Goal: Task Accomplishment & Management: Manage account settings

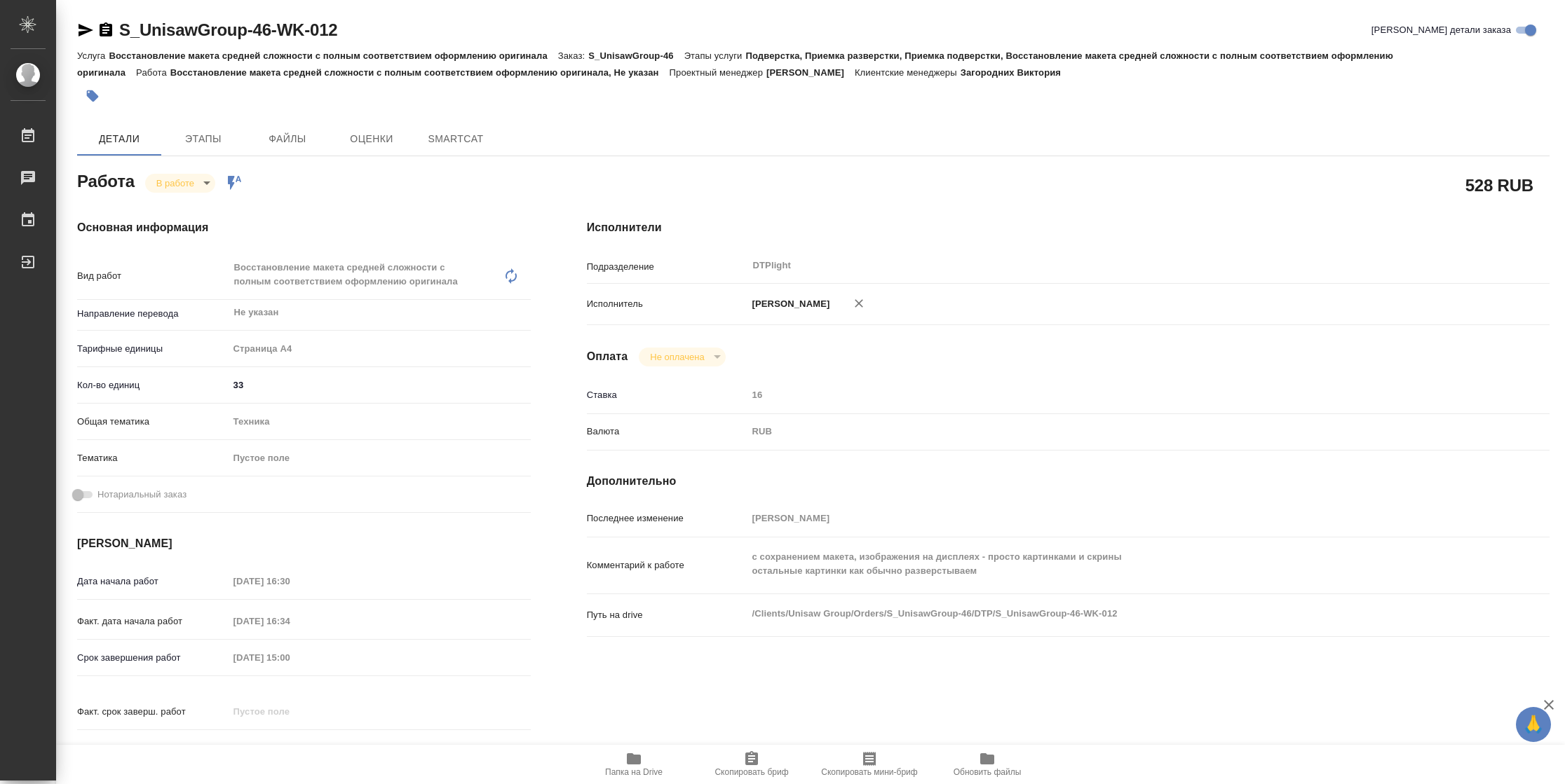
type textarea "x"
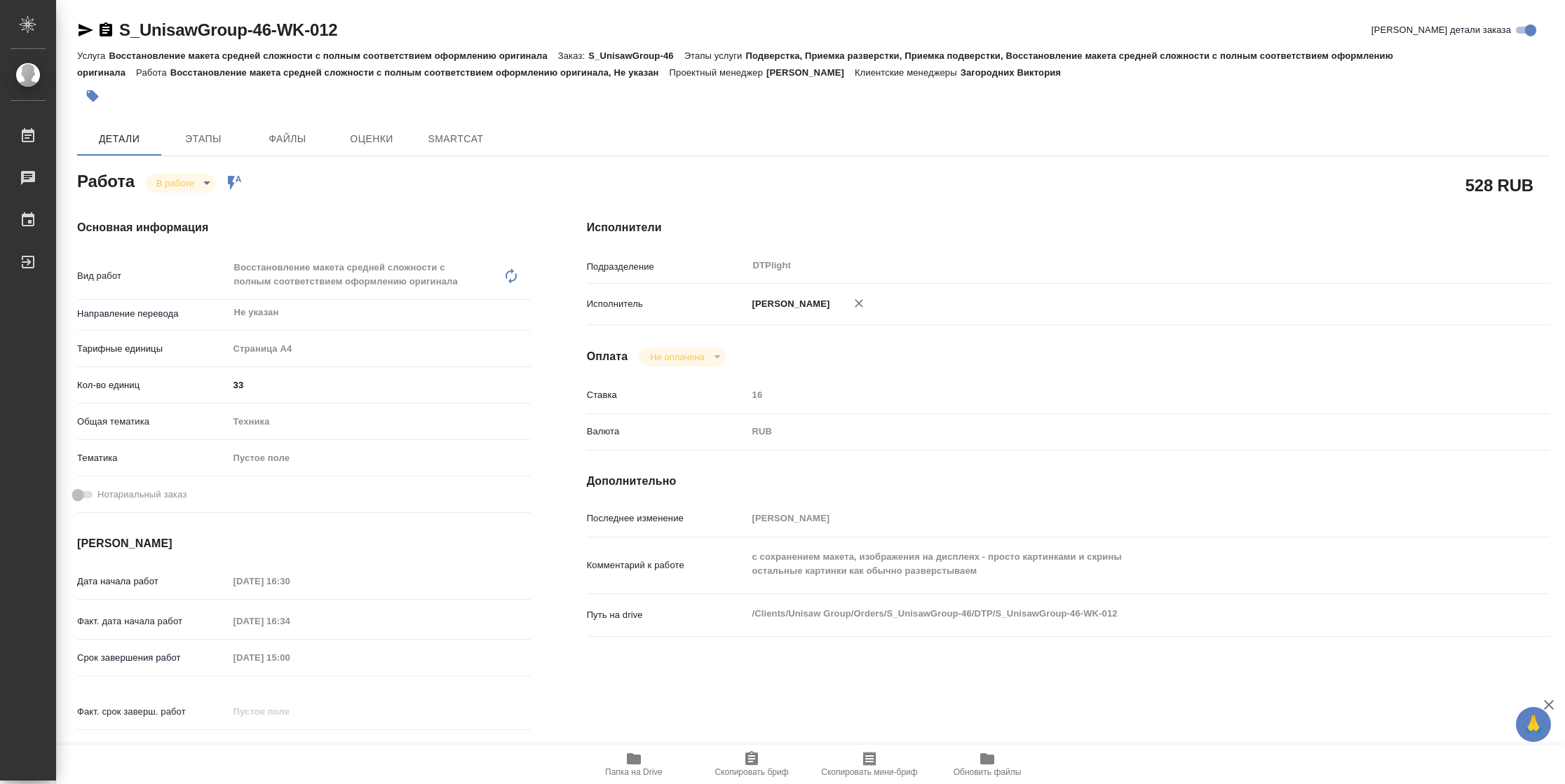
type textarea "x"
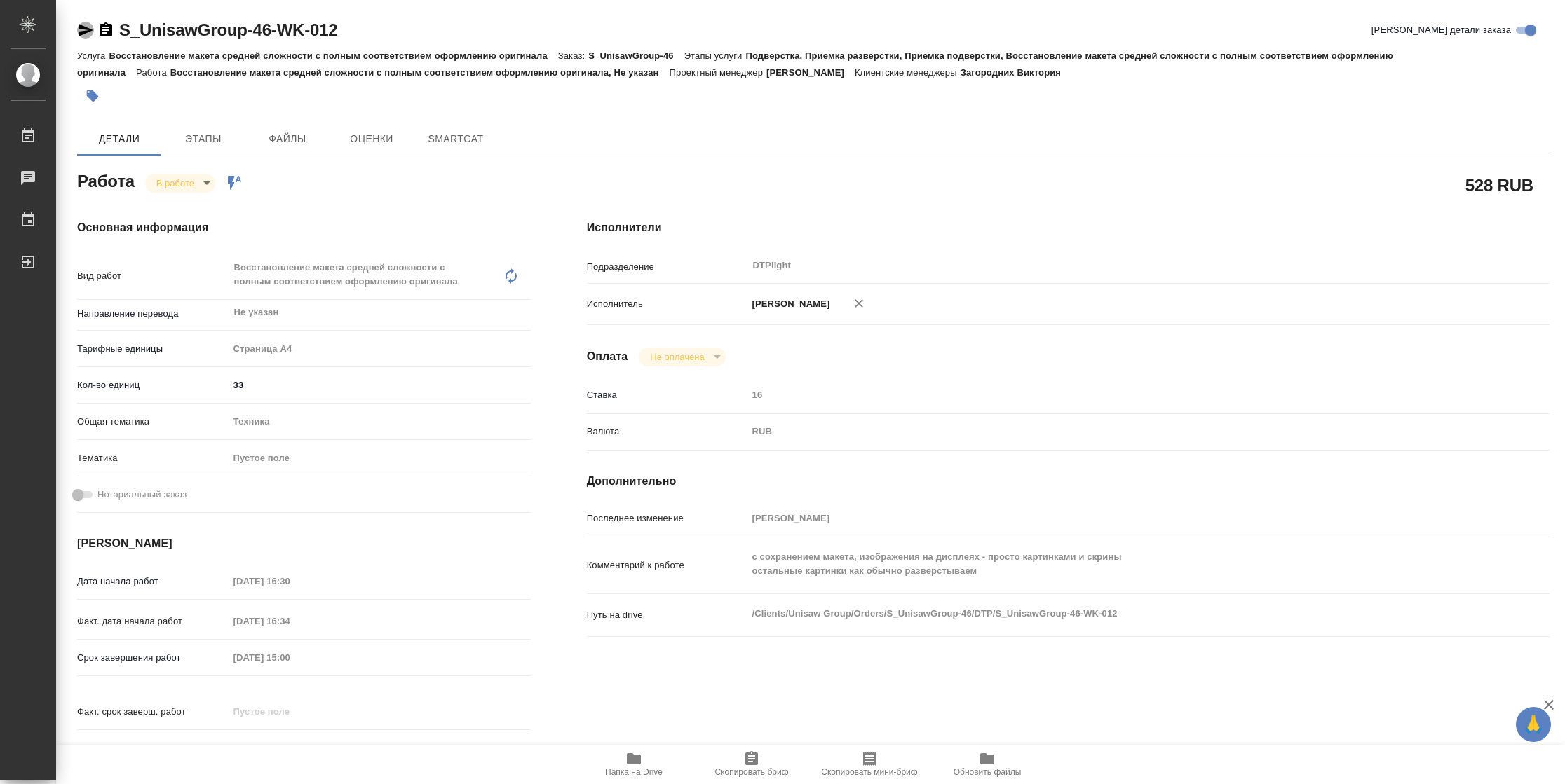
drag, startPoint x: 79, startPoint y: 28, endPoint x: 91, endPoint y: 24, distance: 12.6
click at [79, 28] on icon "button" at bounding box center [86, 30] width 15 height 13
type textarea "x"
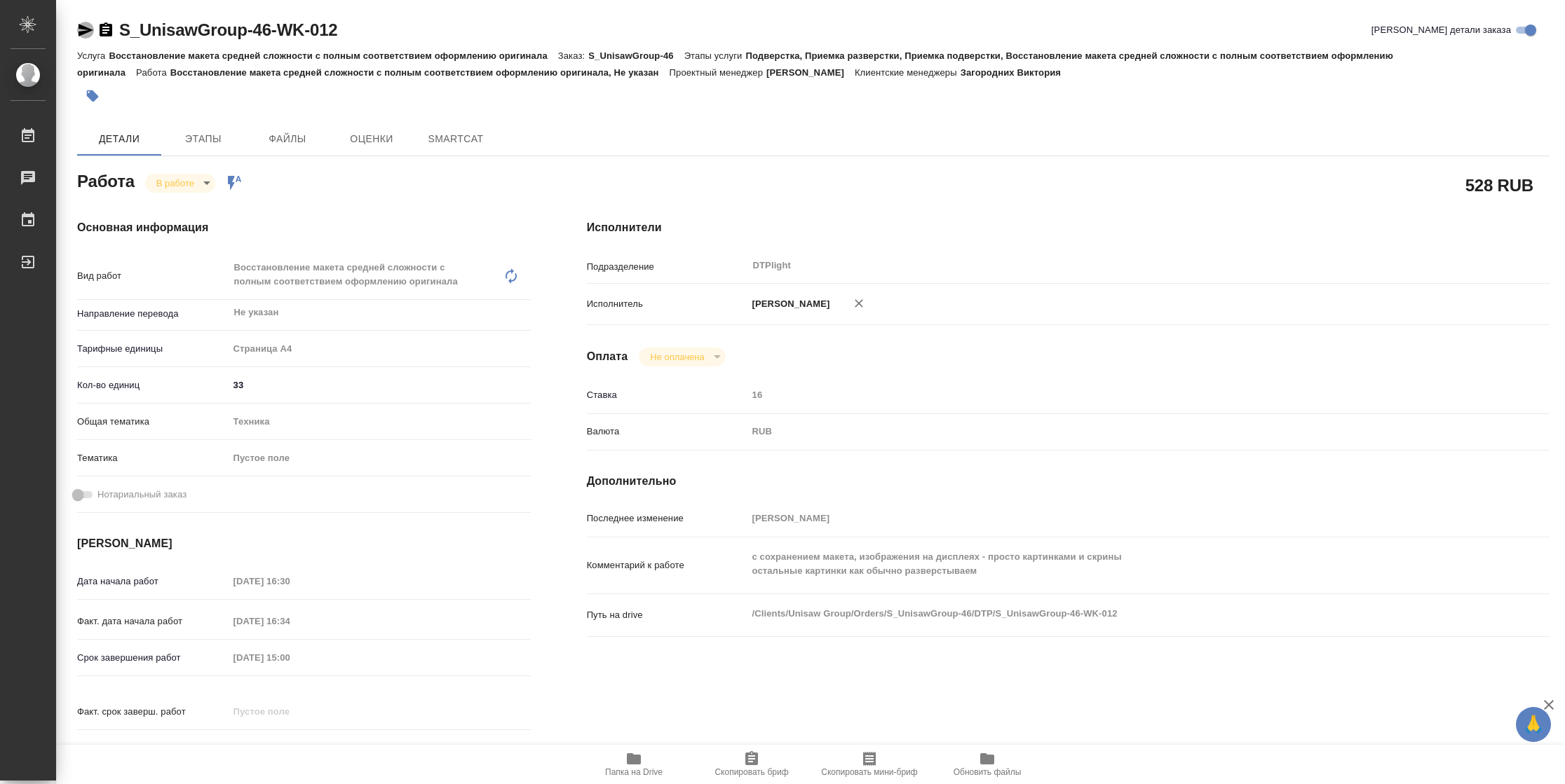
type textarea "x"
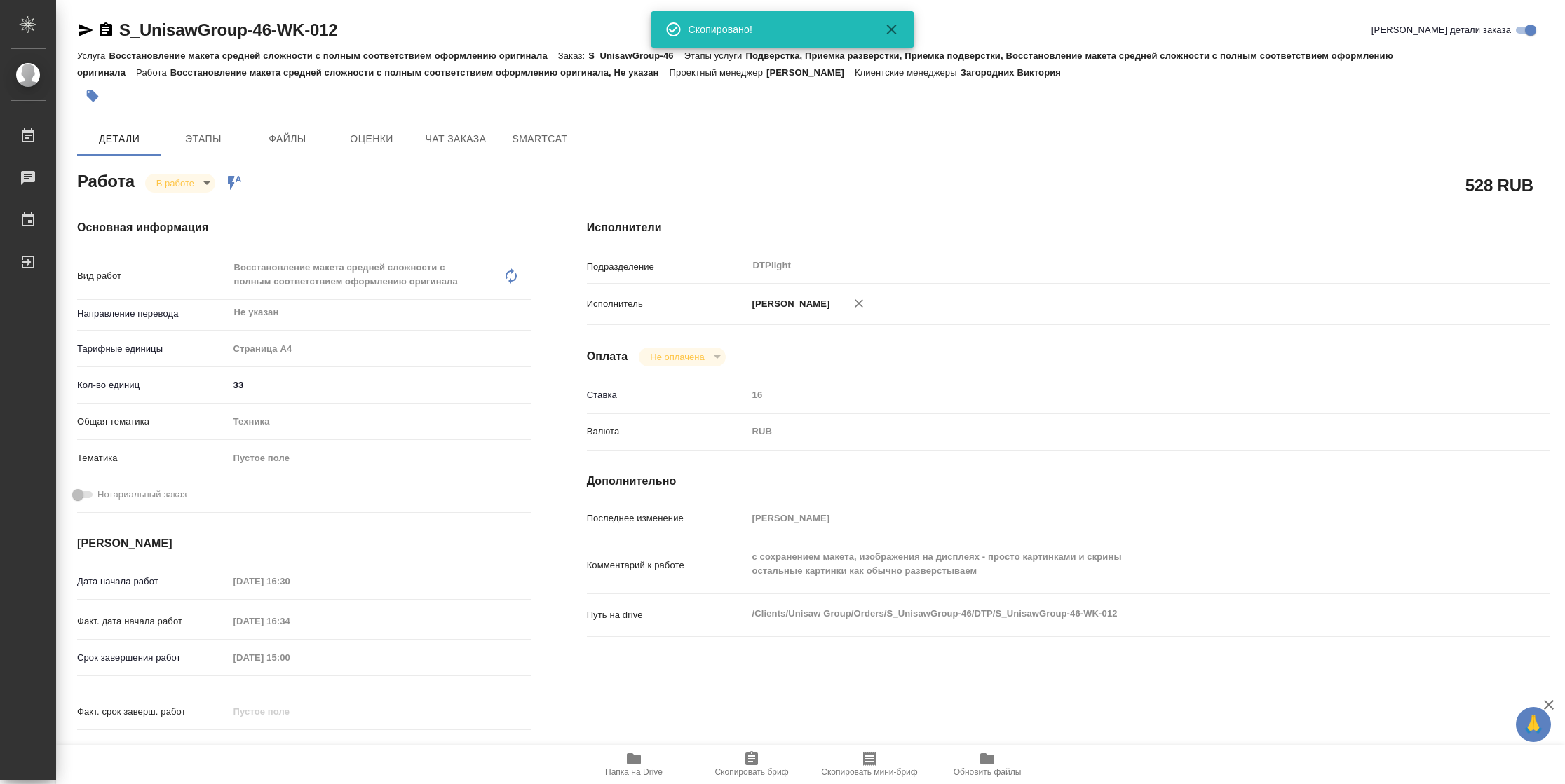
type textarea "x"
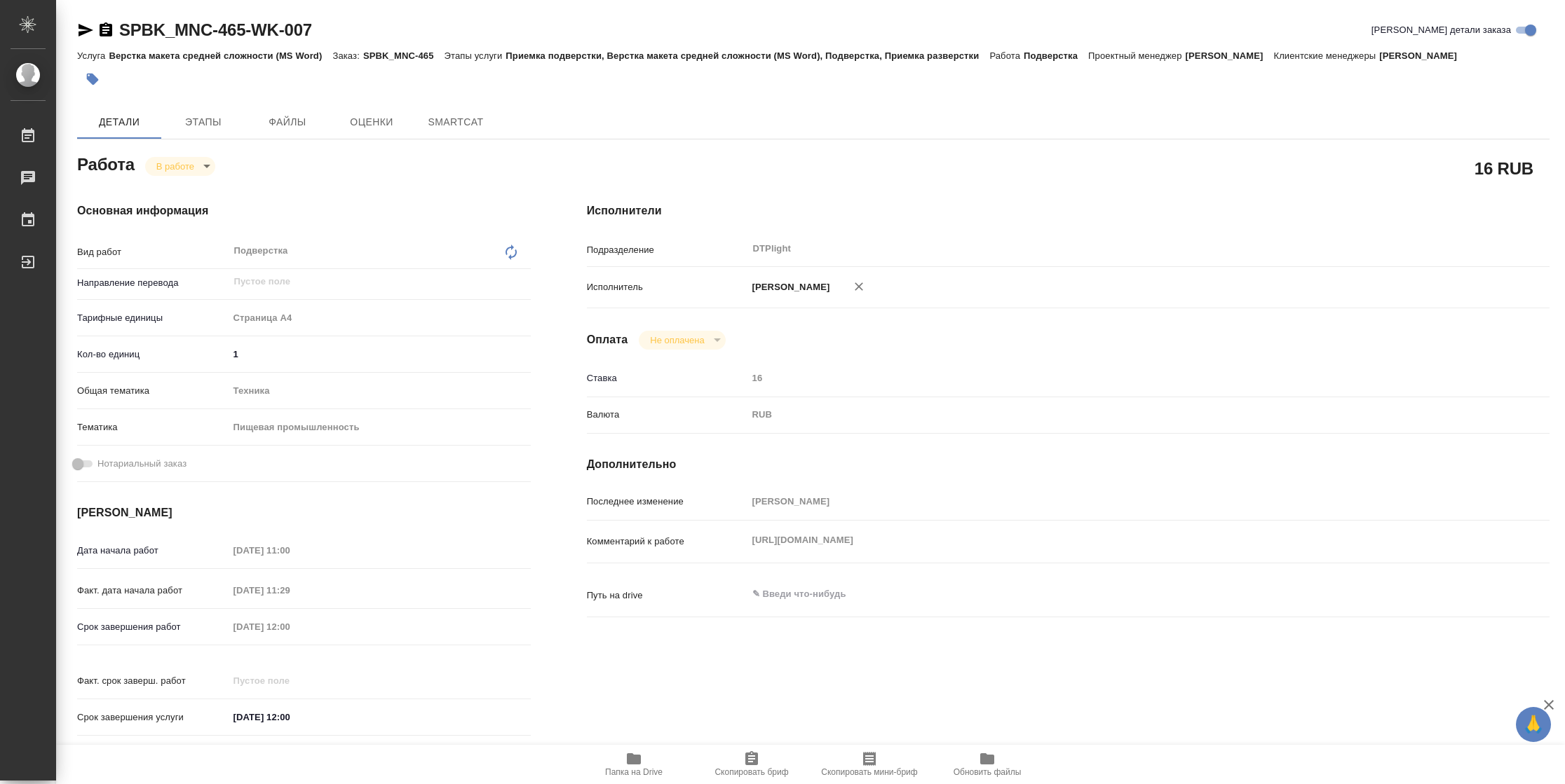
type textarea "x"
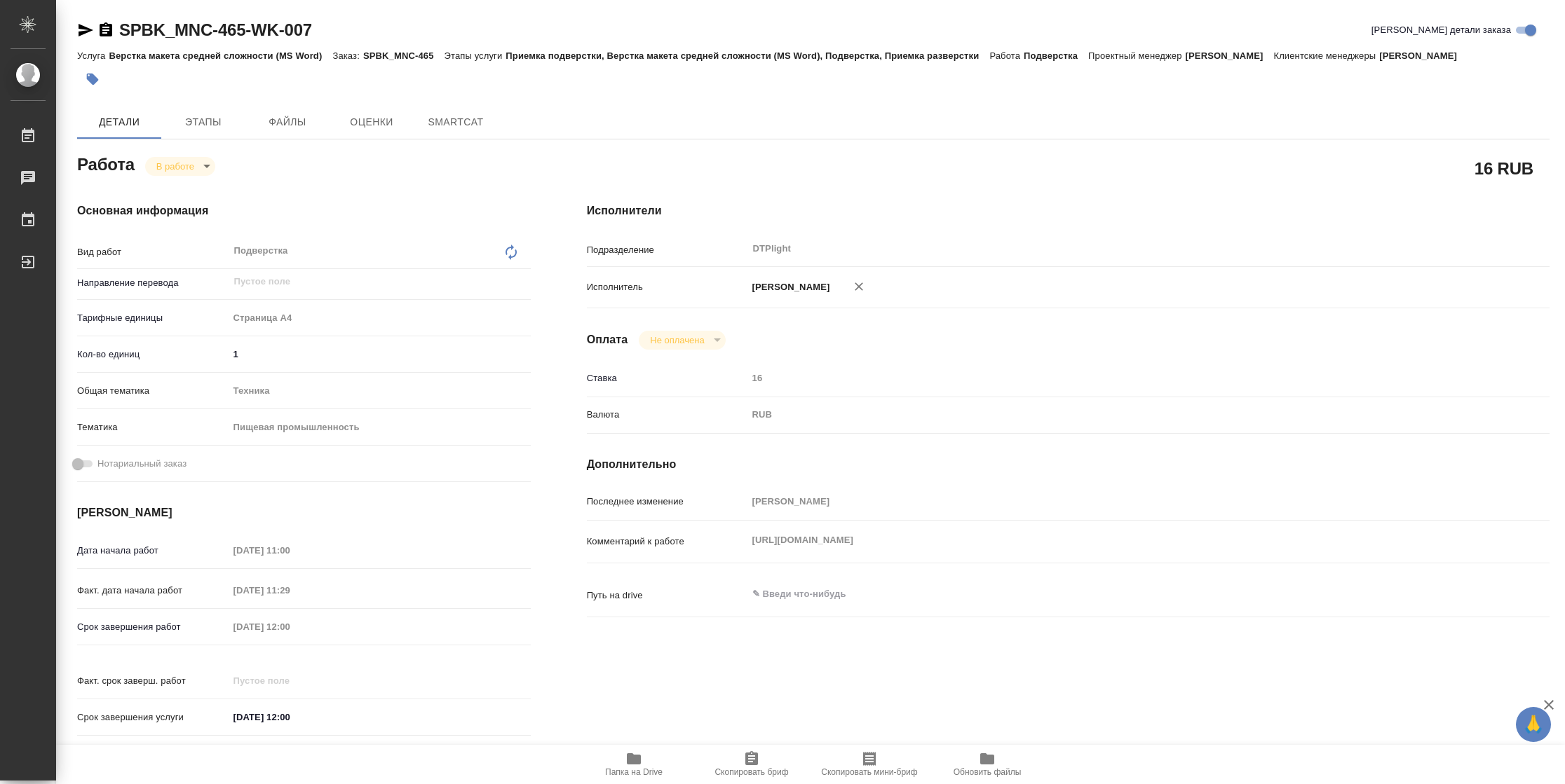
type textarea "x"
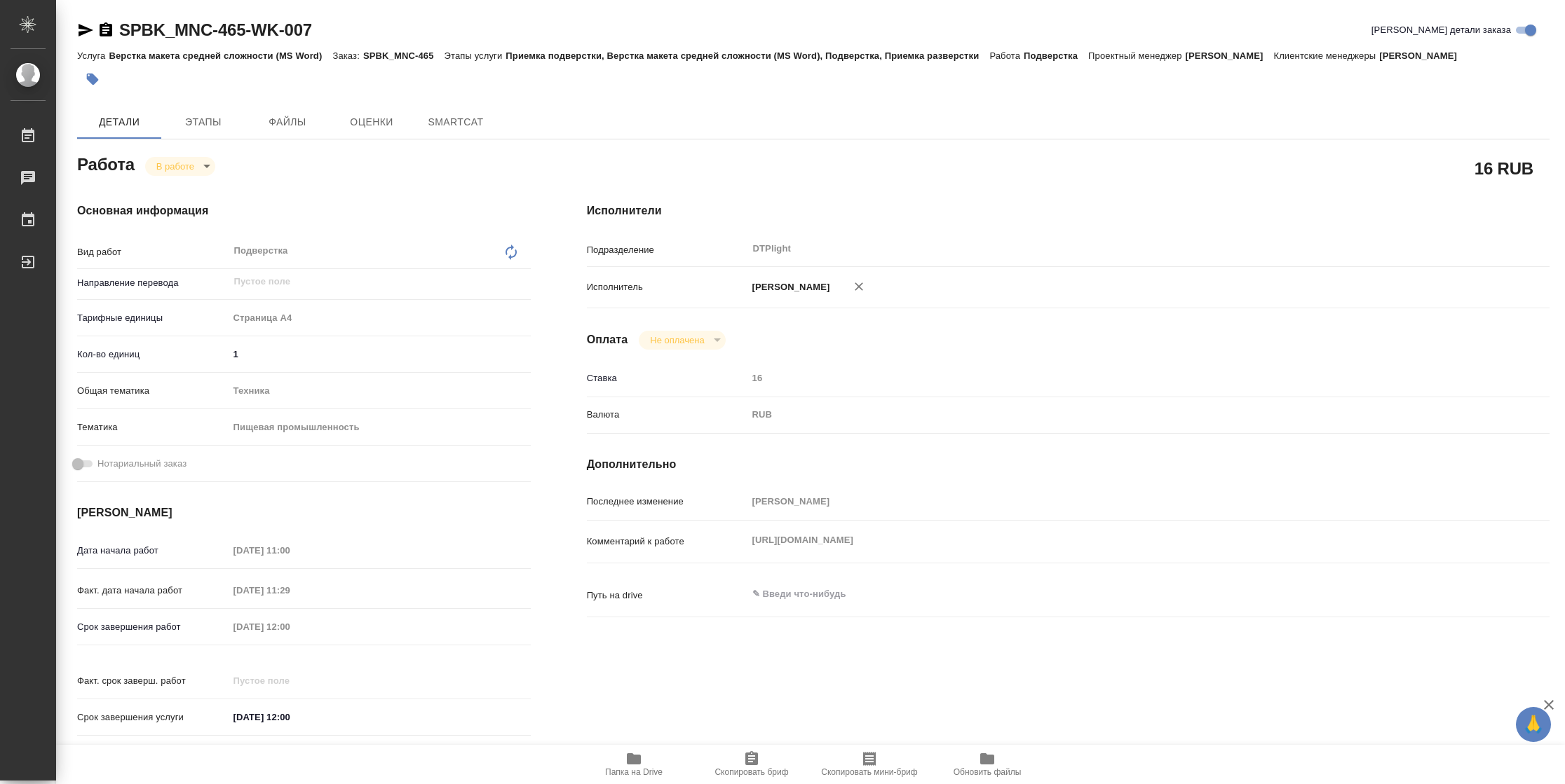
type textarea "x"
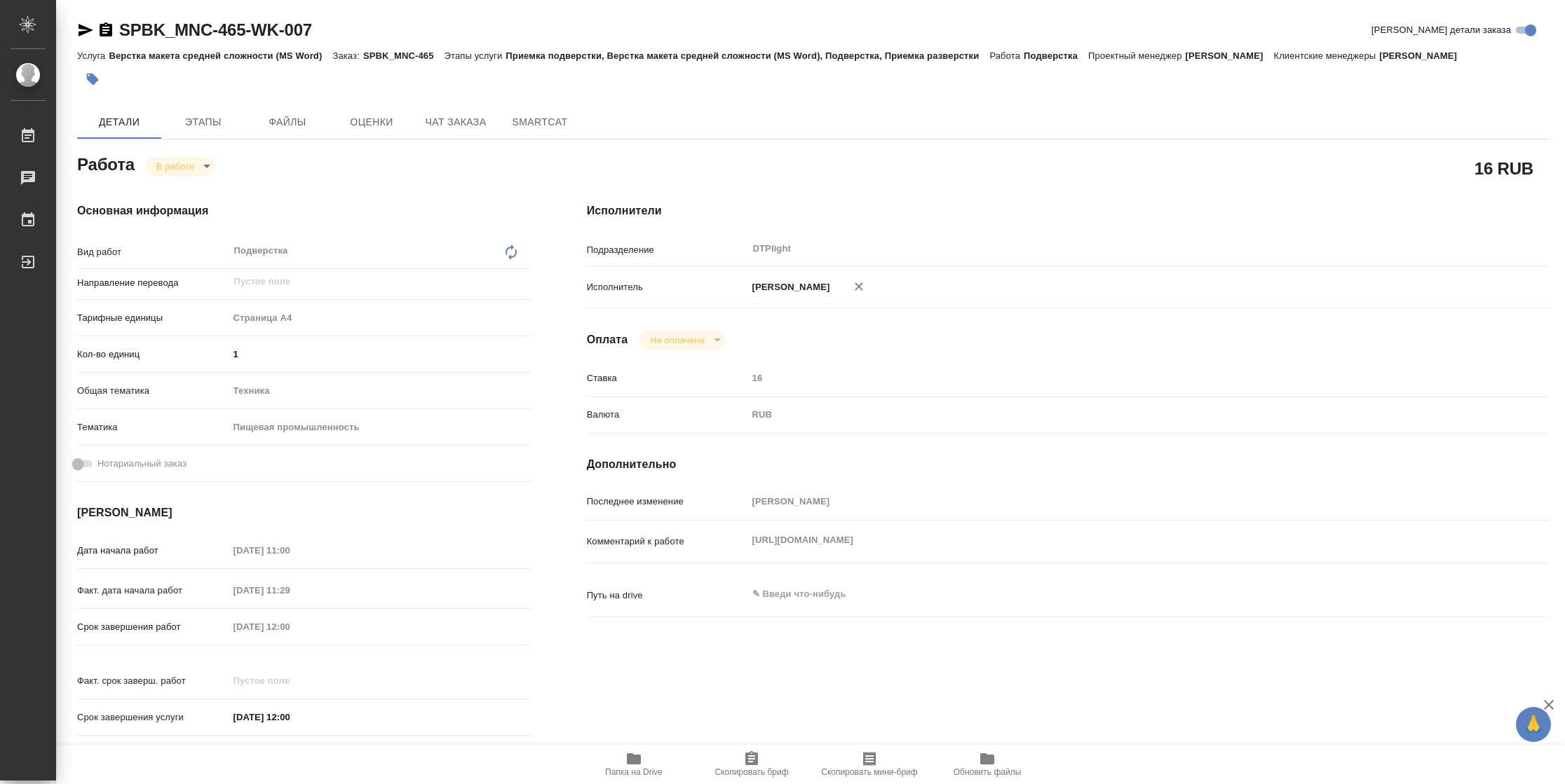
type textarea "x"
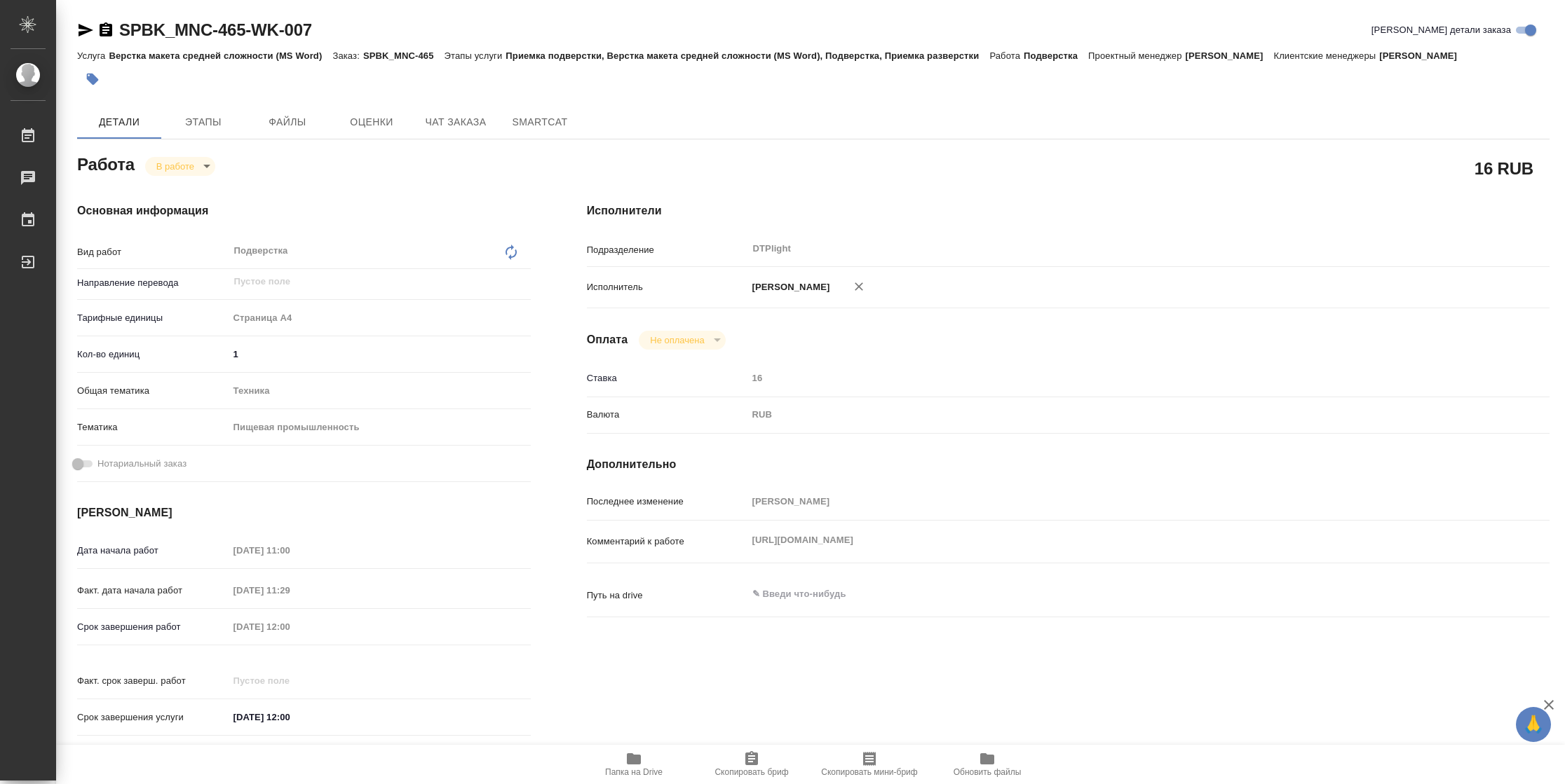
type textarea "x"
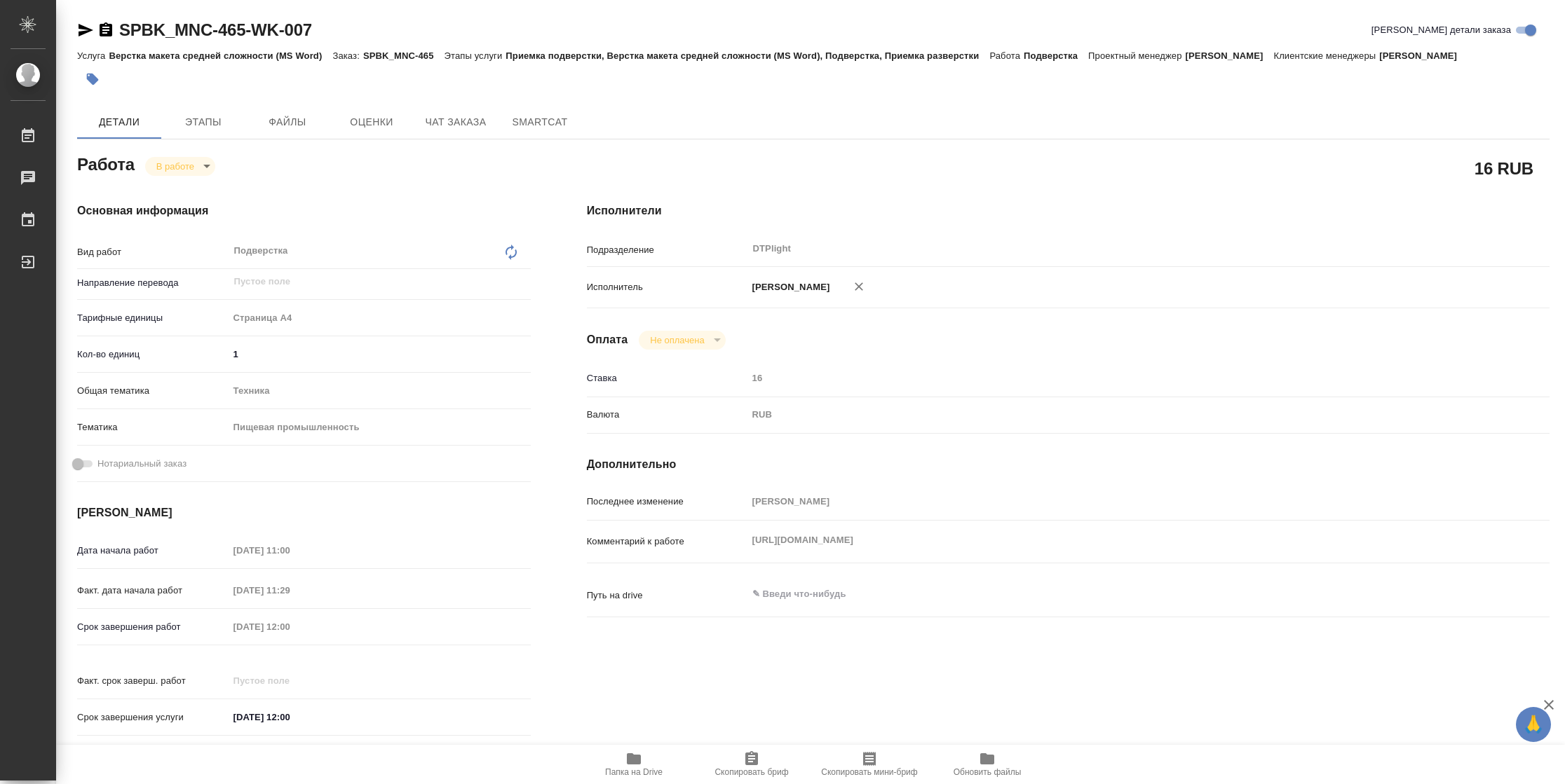
click at [645, 769] on span "Папка на Drive" at bounding box center [634, 772] width 57 height 10
click at [649, 763] on span "Папка на Drive" at bounding box center [633, 764] width 101 height 27
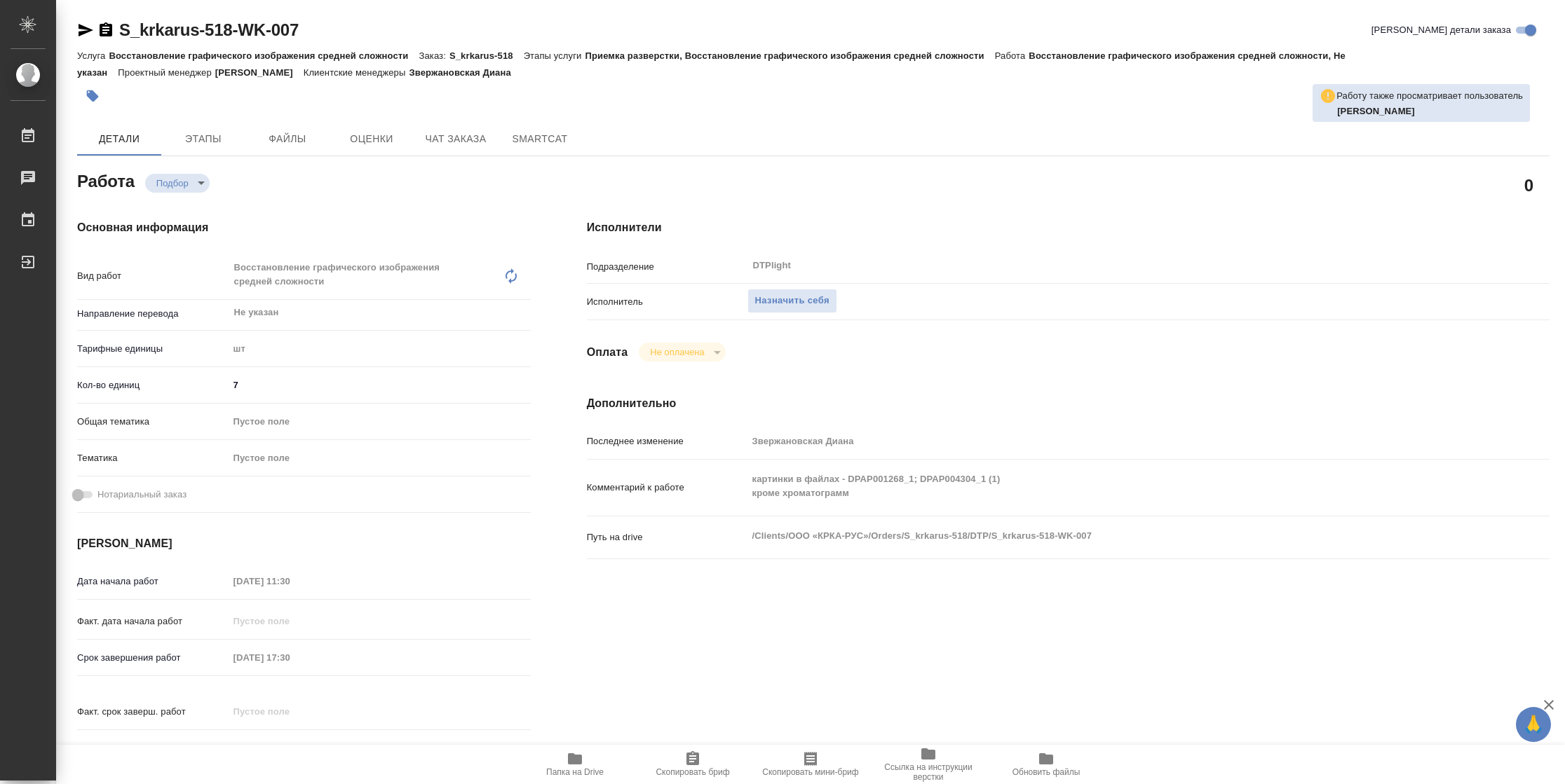
click at [577, 768] on span "Папка на Drive" at bounding box center [575, 772] width 57 height 10
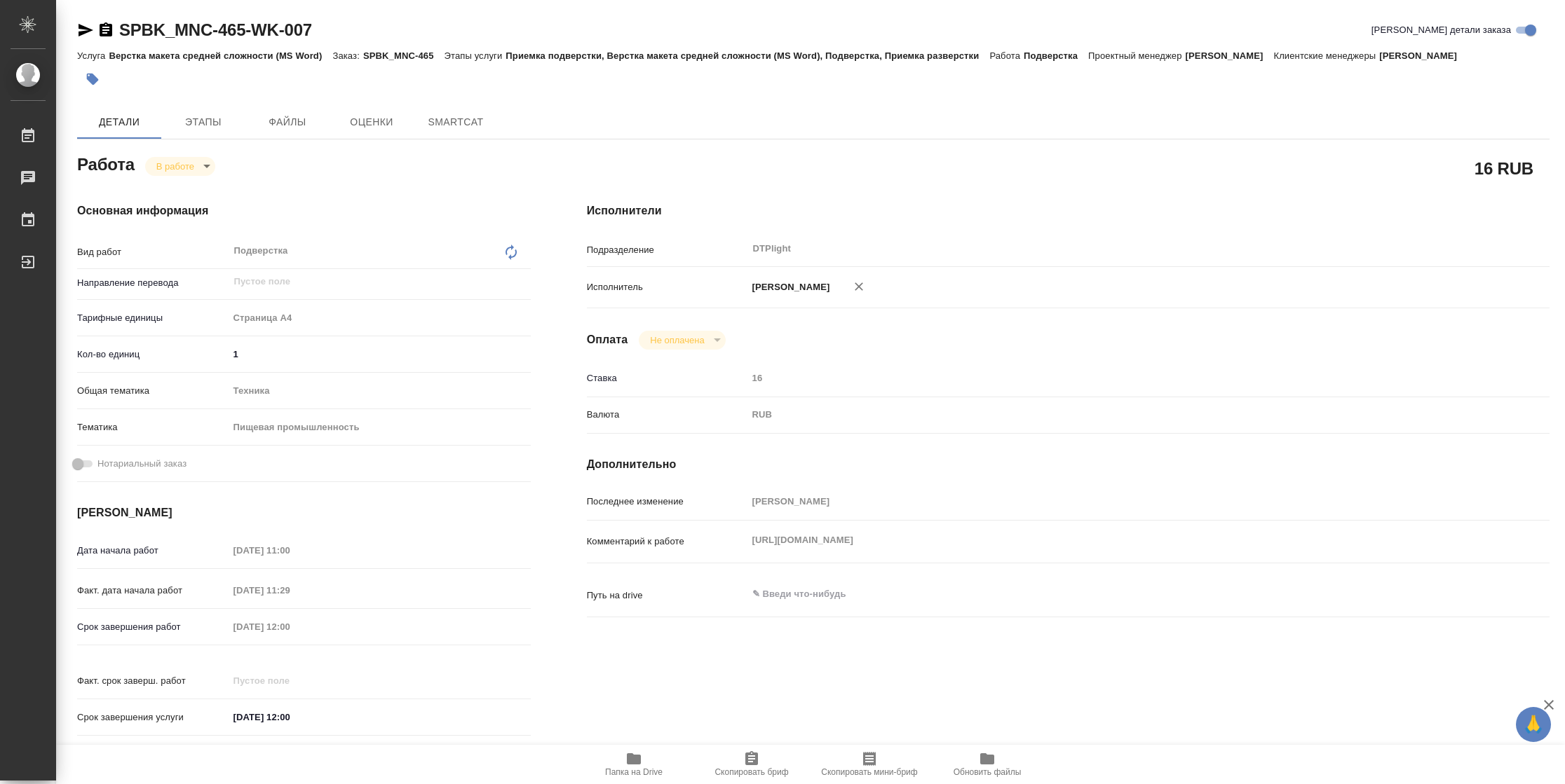
type textarea "x"
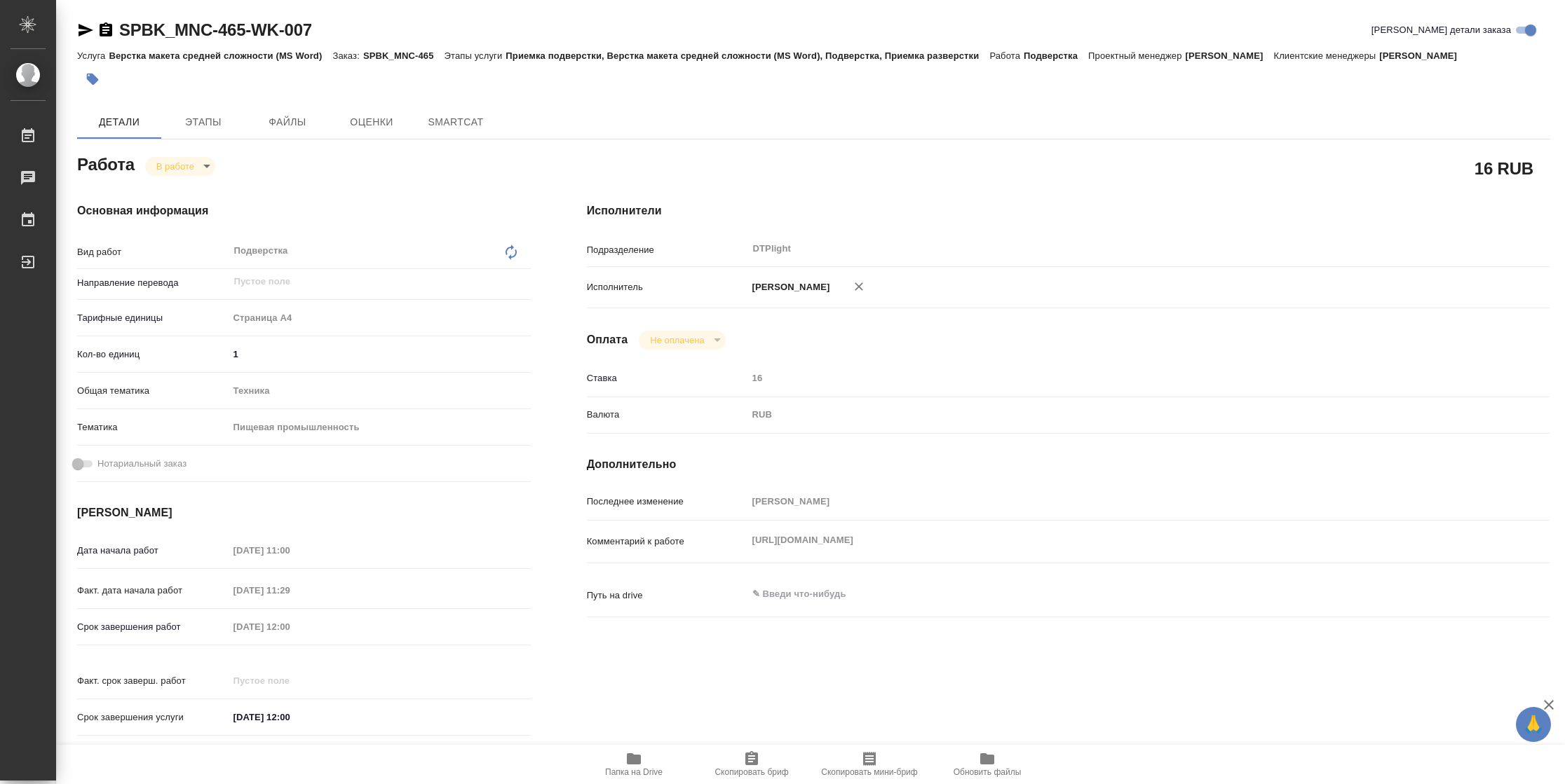
type textarea "x"
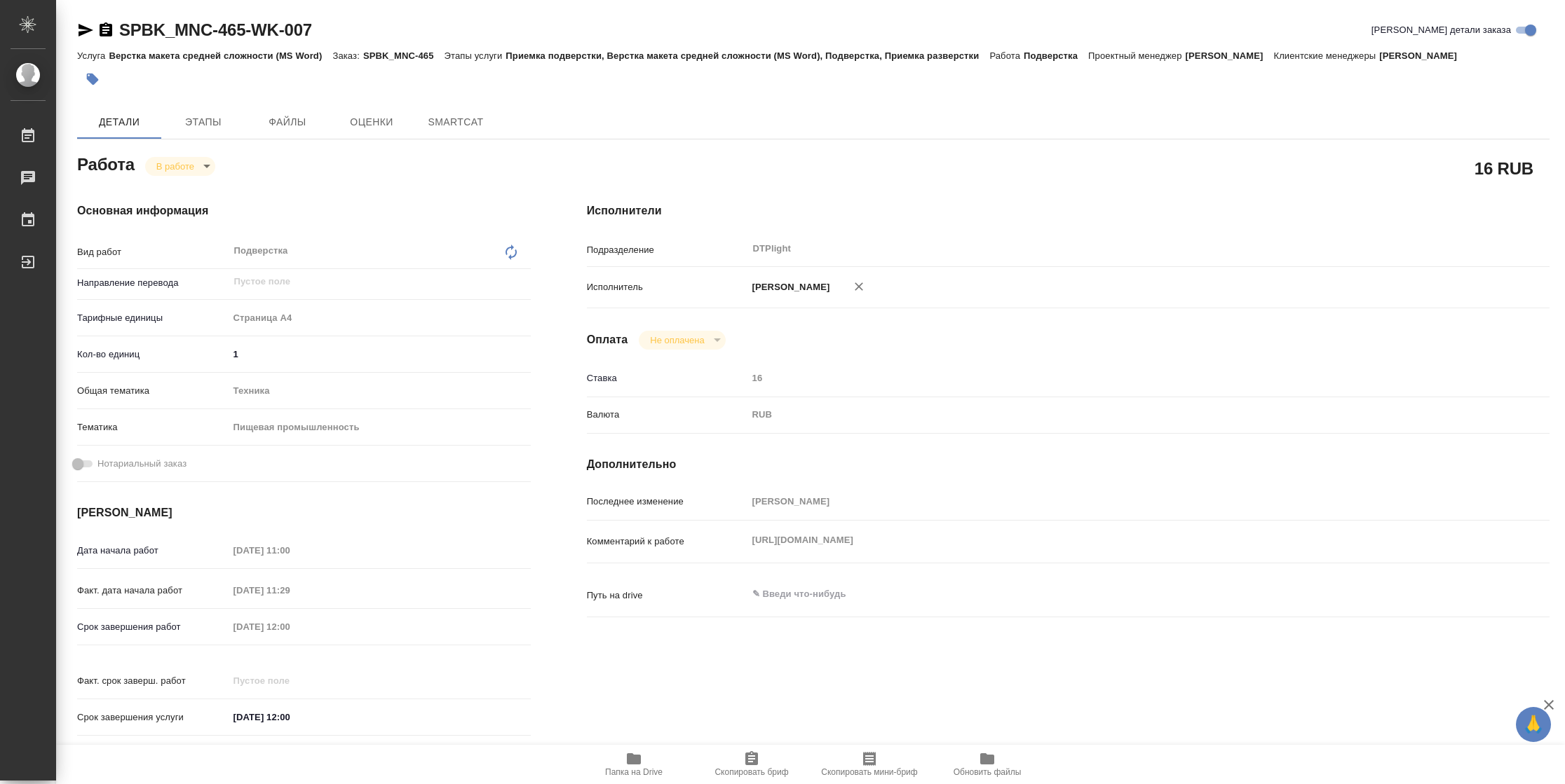
type textarea "x"
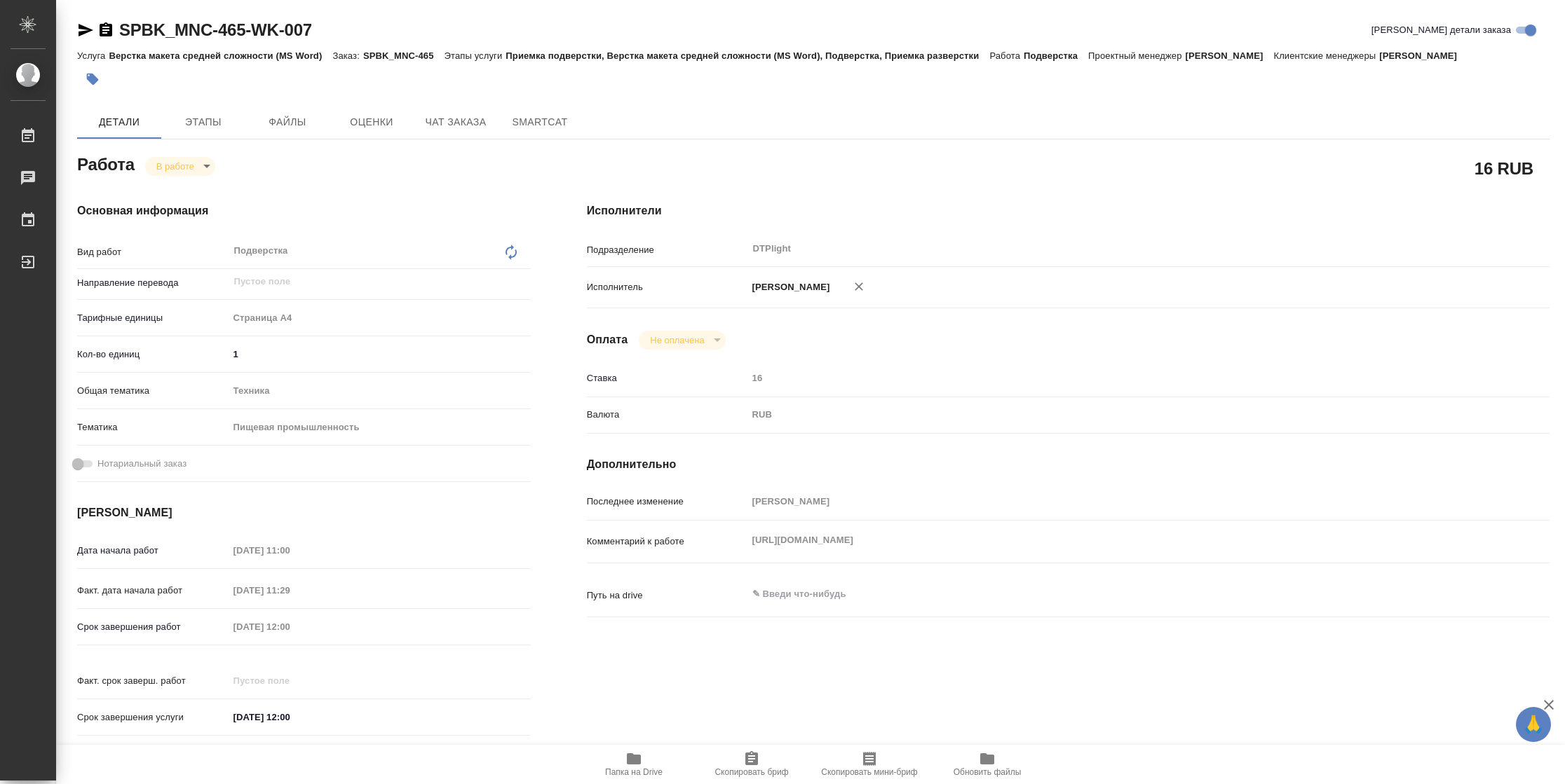
click at [642, 762] on span "Папка на Drive" at bounding box center [633, 764] width 101 height 27
type textarea "x"
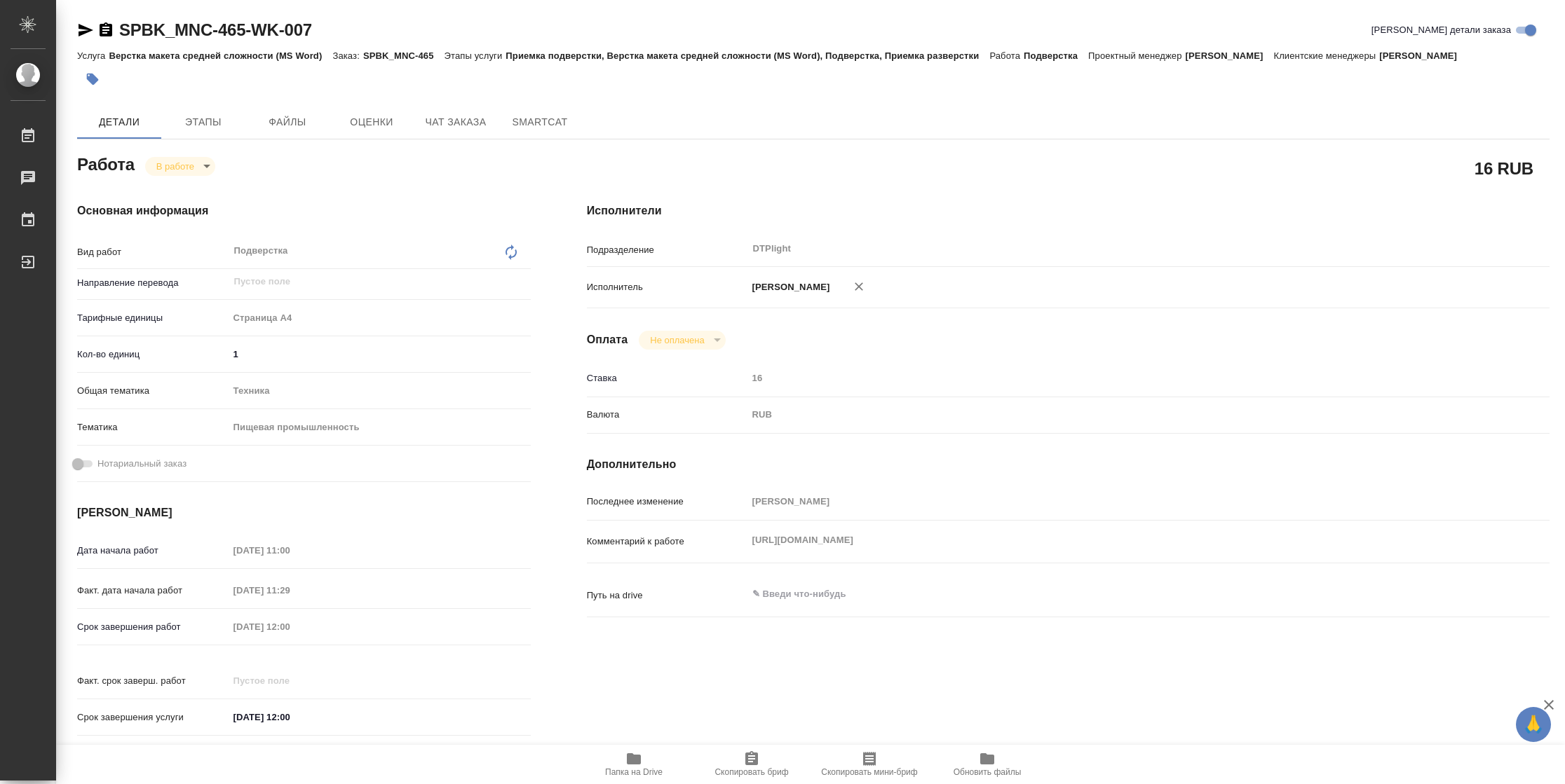
type textarea "x"
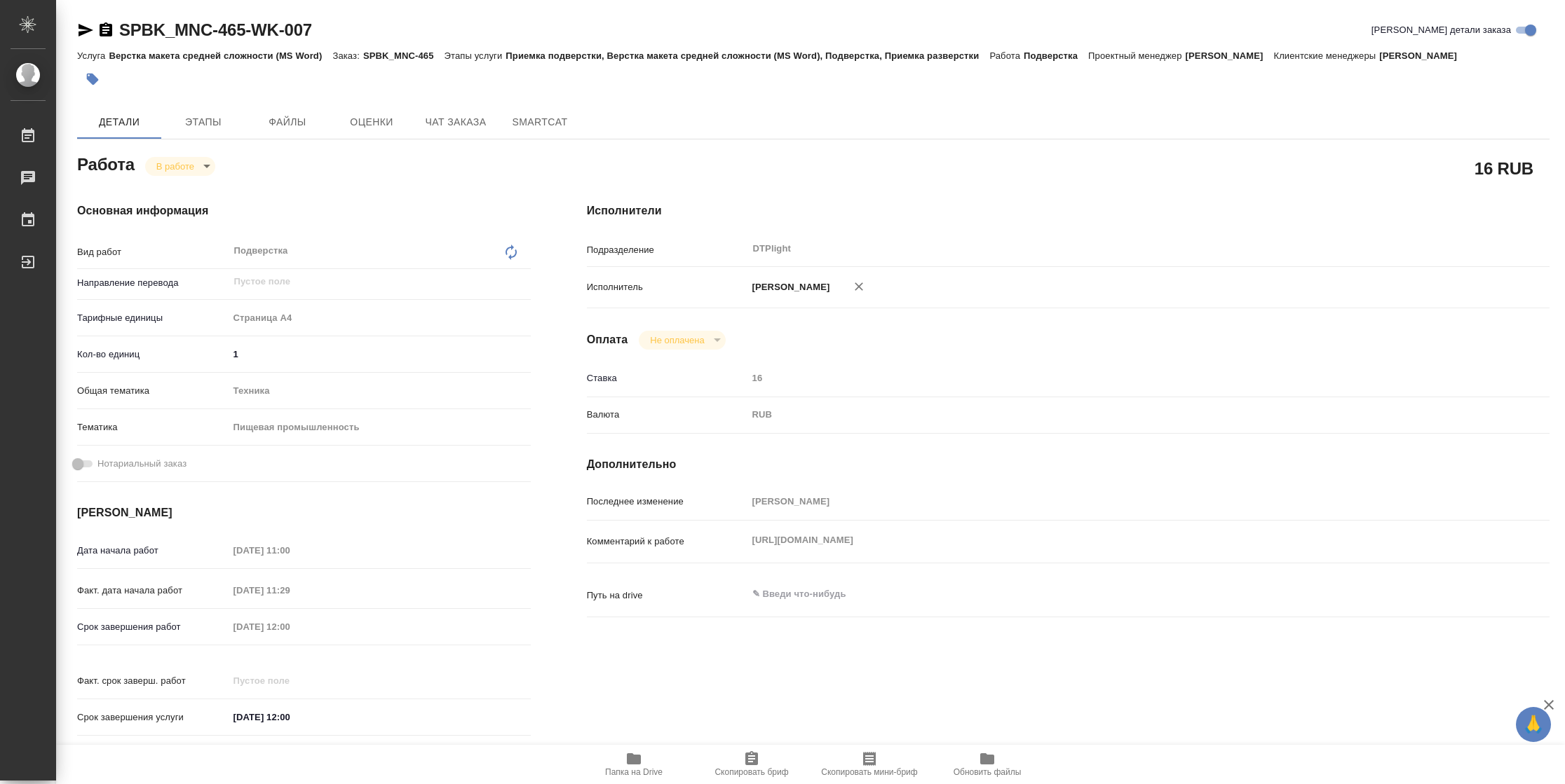
type textarea "x"
drag, startPoint x: 86, startPoint y: 32, endPoint x: 142, endPoint y: 30, distance: 56.0
click at [86, 32] on icon "button" at bounding box center [86, 30] width 15 height 13
click at [200, 159] on body "🙏 .cls-1 fill:#fff; AWATERA Vasilyeva Natalia Работы 2 Чаты График Выйти SPBK_M…" at bounding box center [782, 392] width 1565 height 784
click at [197, 182] on button "Выполнен" at bounding box center [181, 189] width 51 height 16
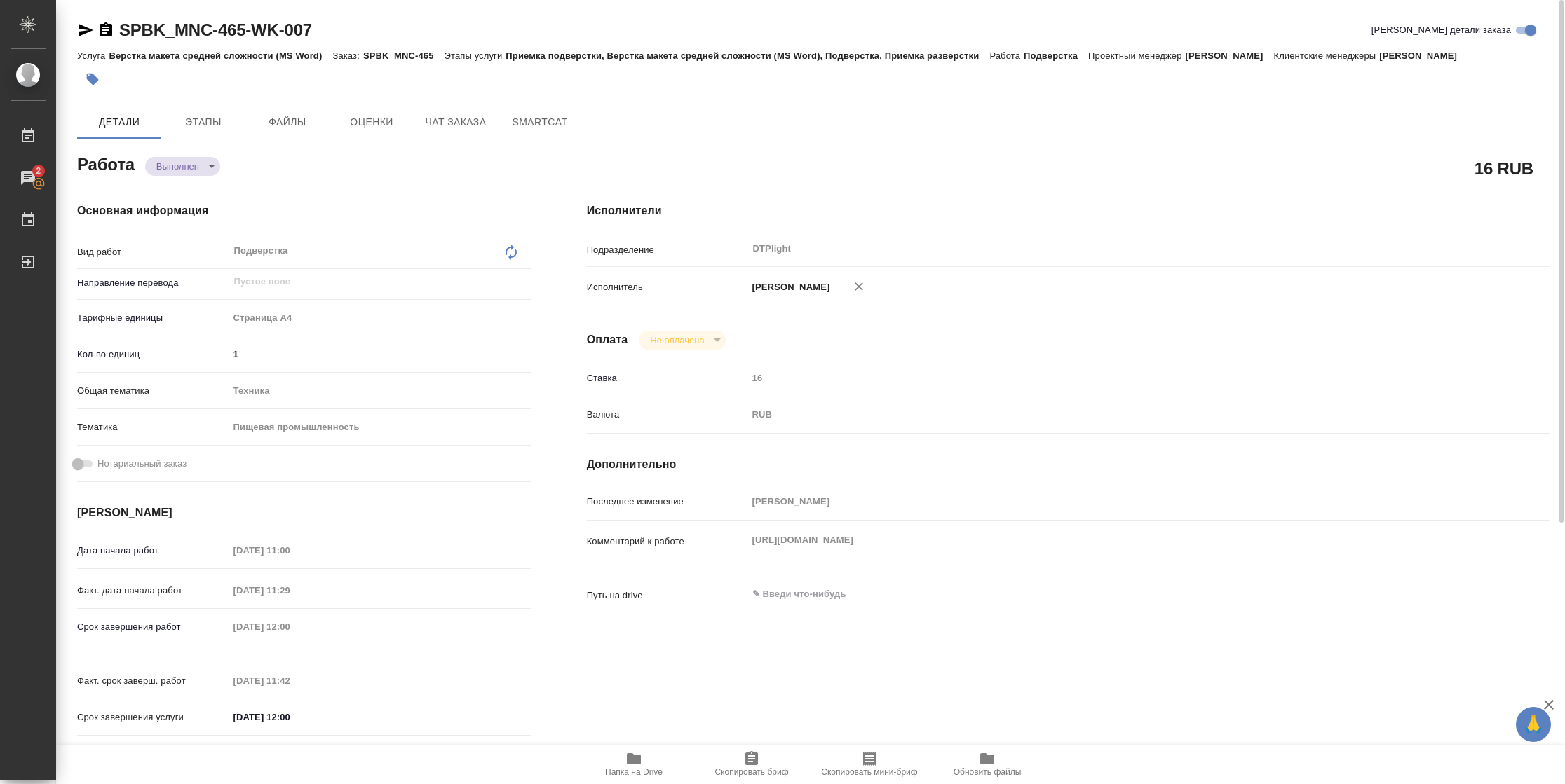
type textarea "x"
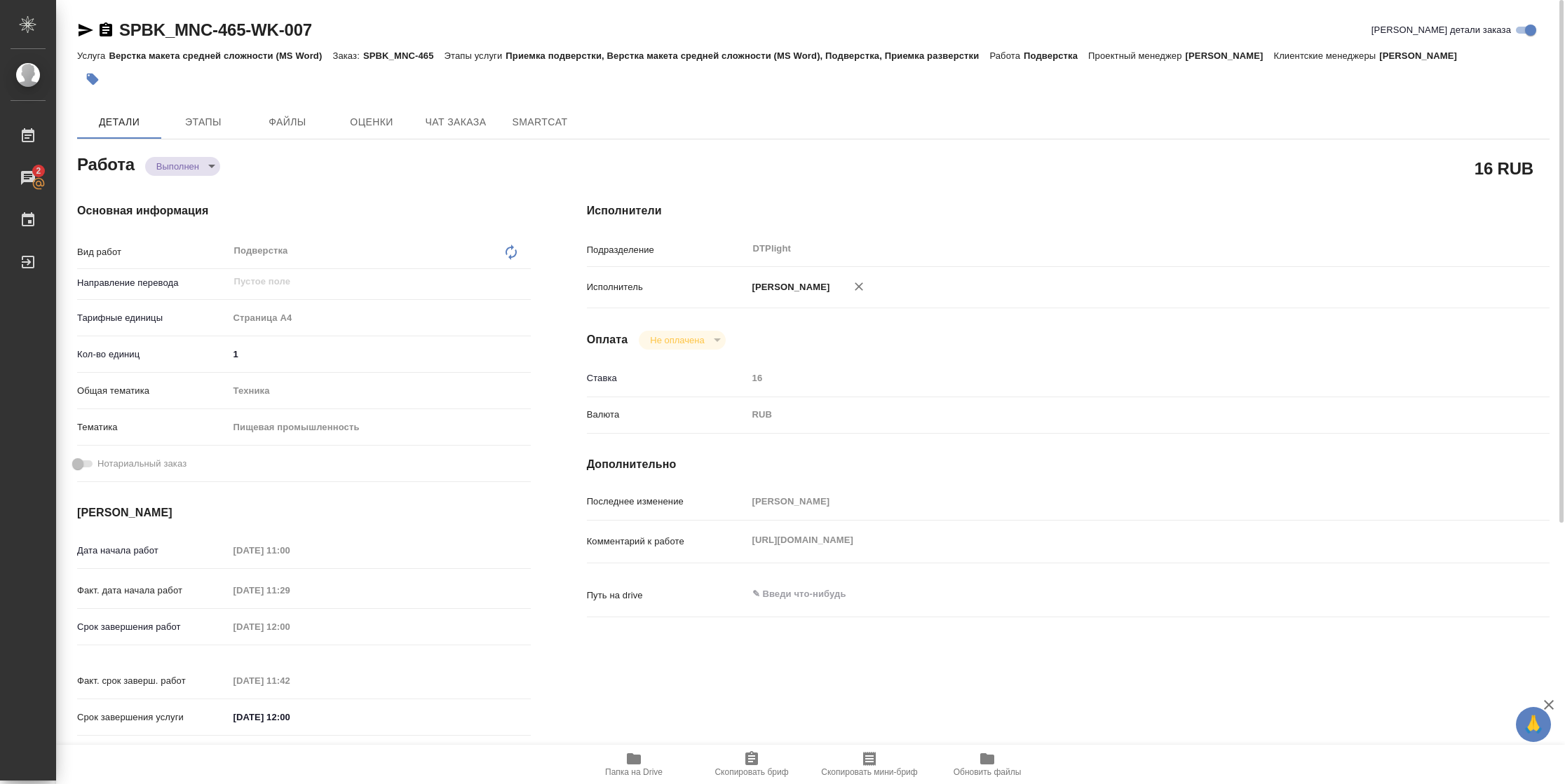
type textarea "x"
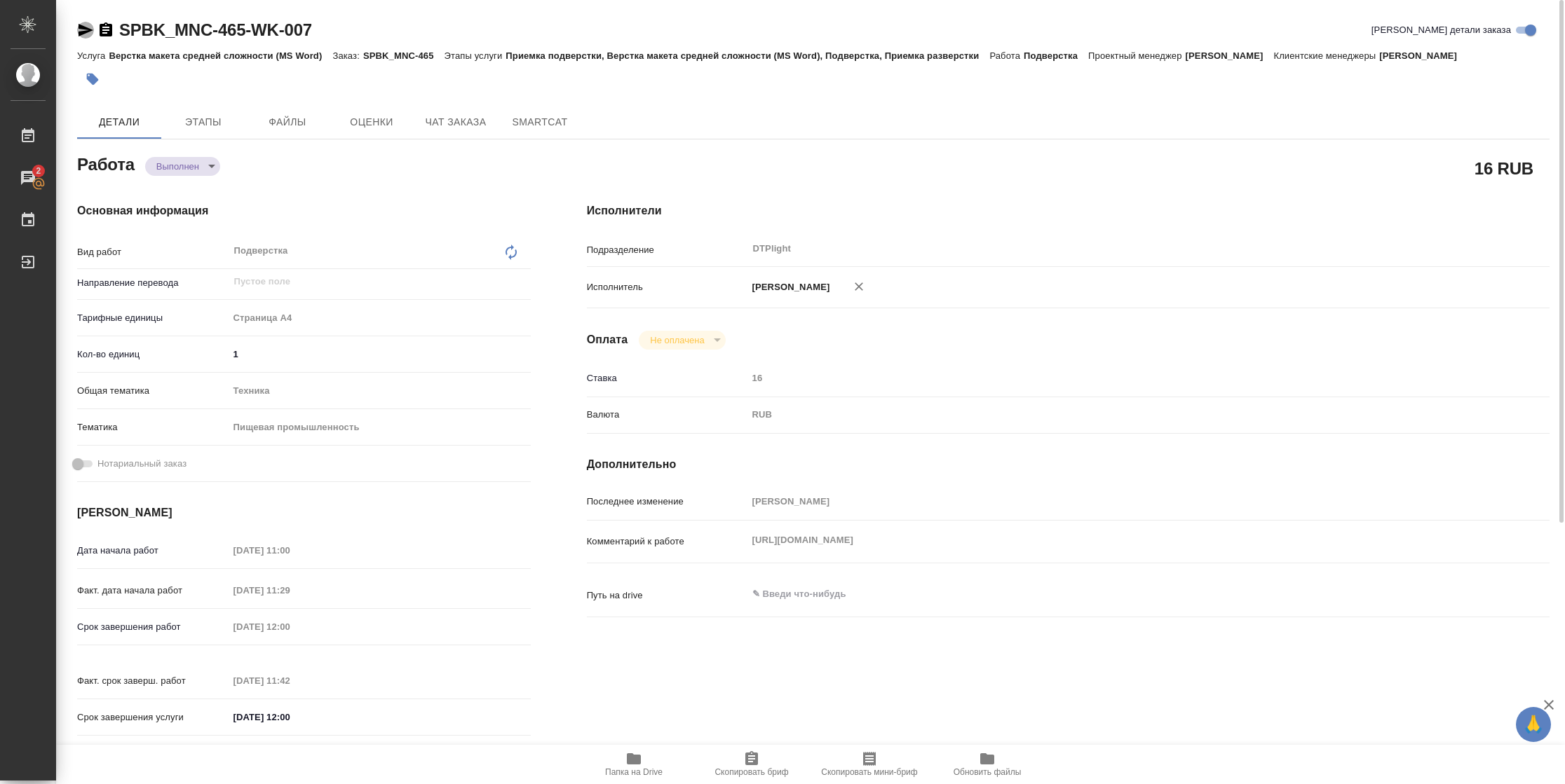
click at [77, 30] on icon "button" at bounding box center [85, 30] width 17 height 17
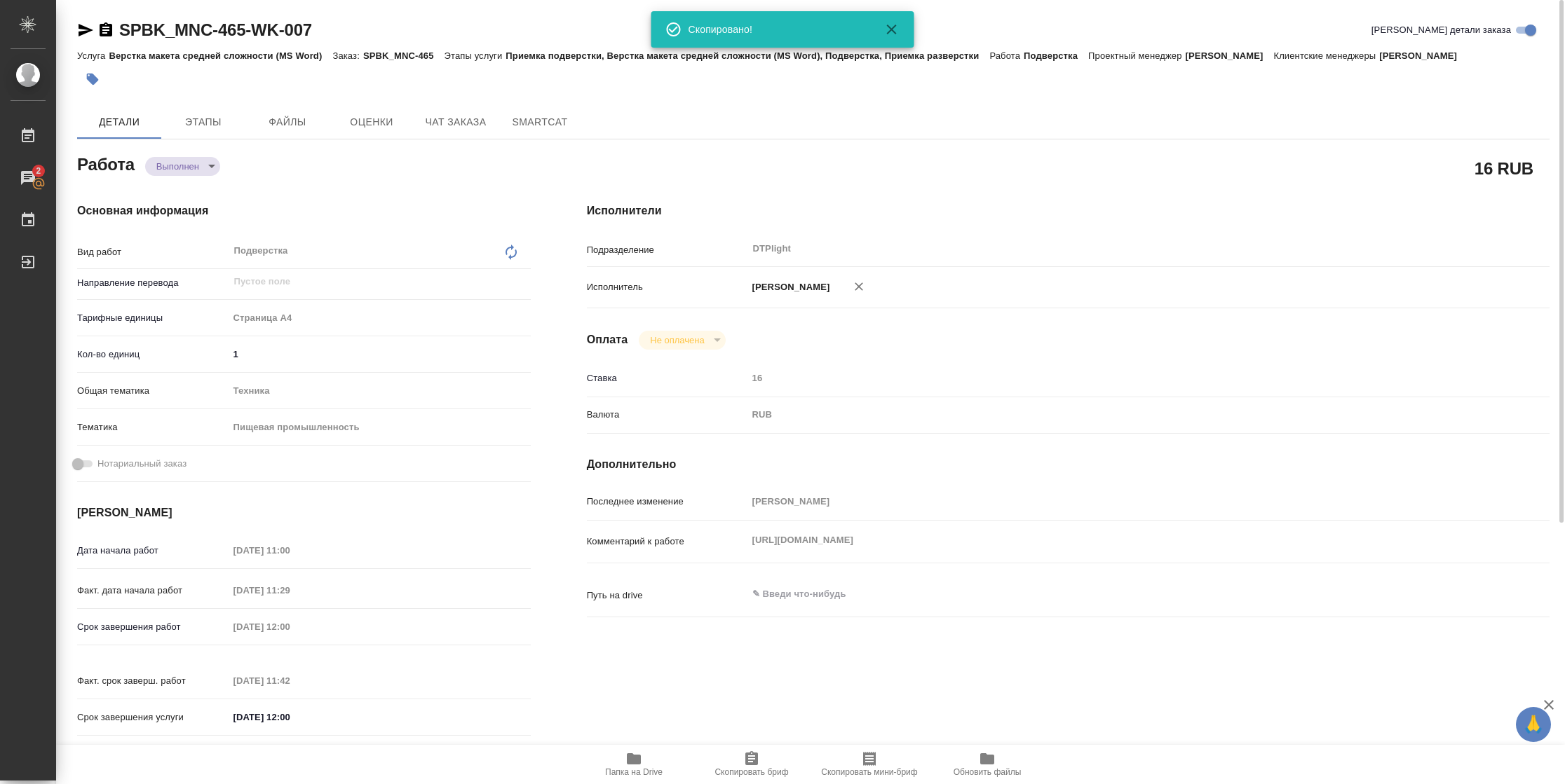
type textarea "x"
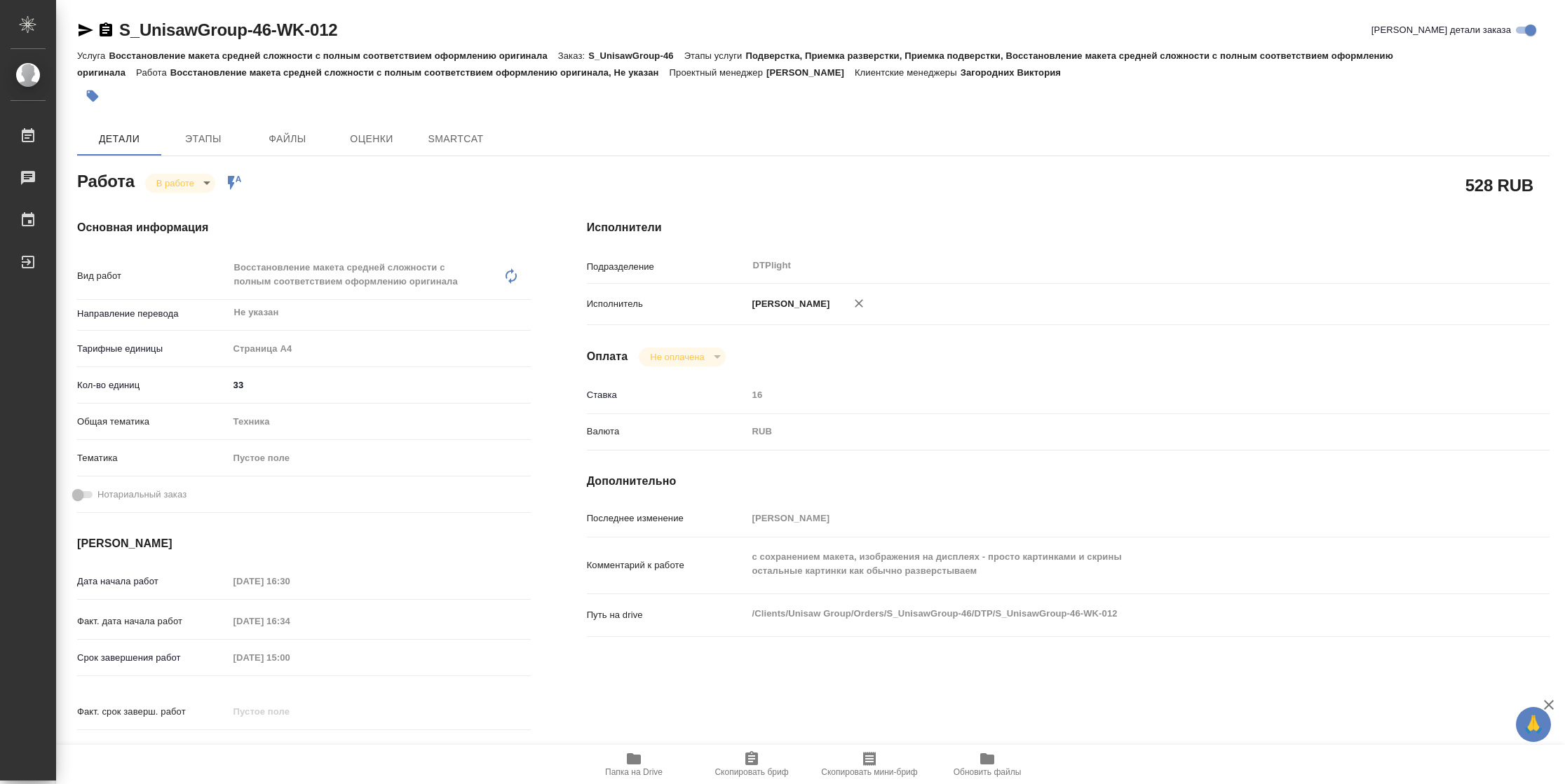
type textarea "x"
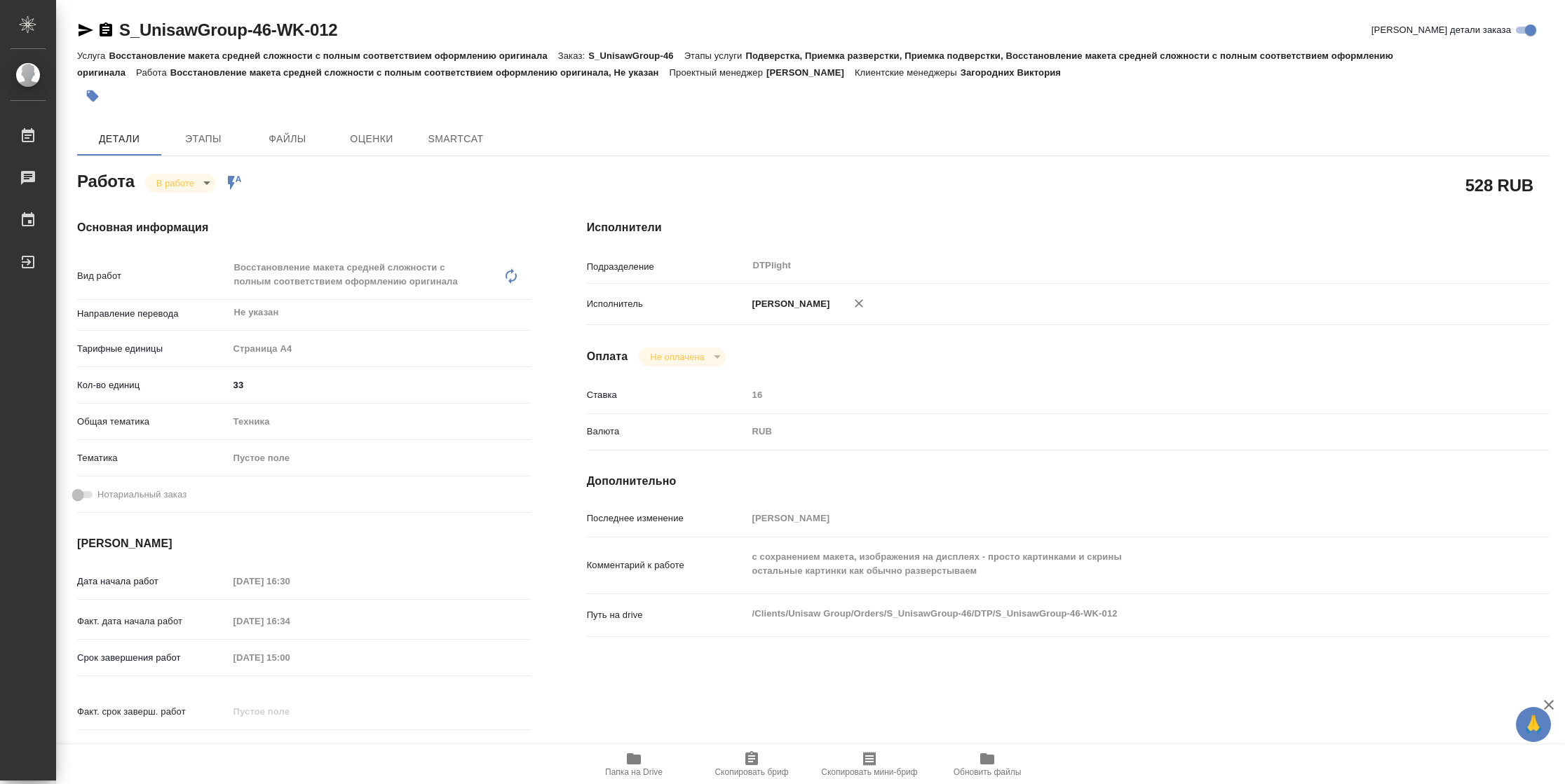
type textarea "x"
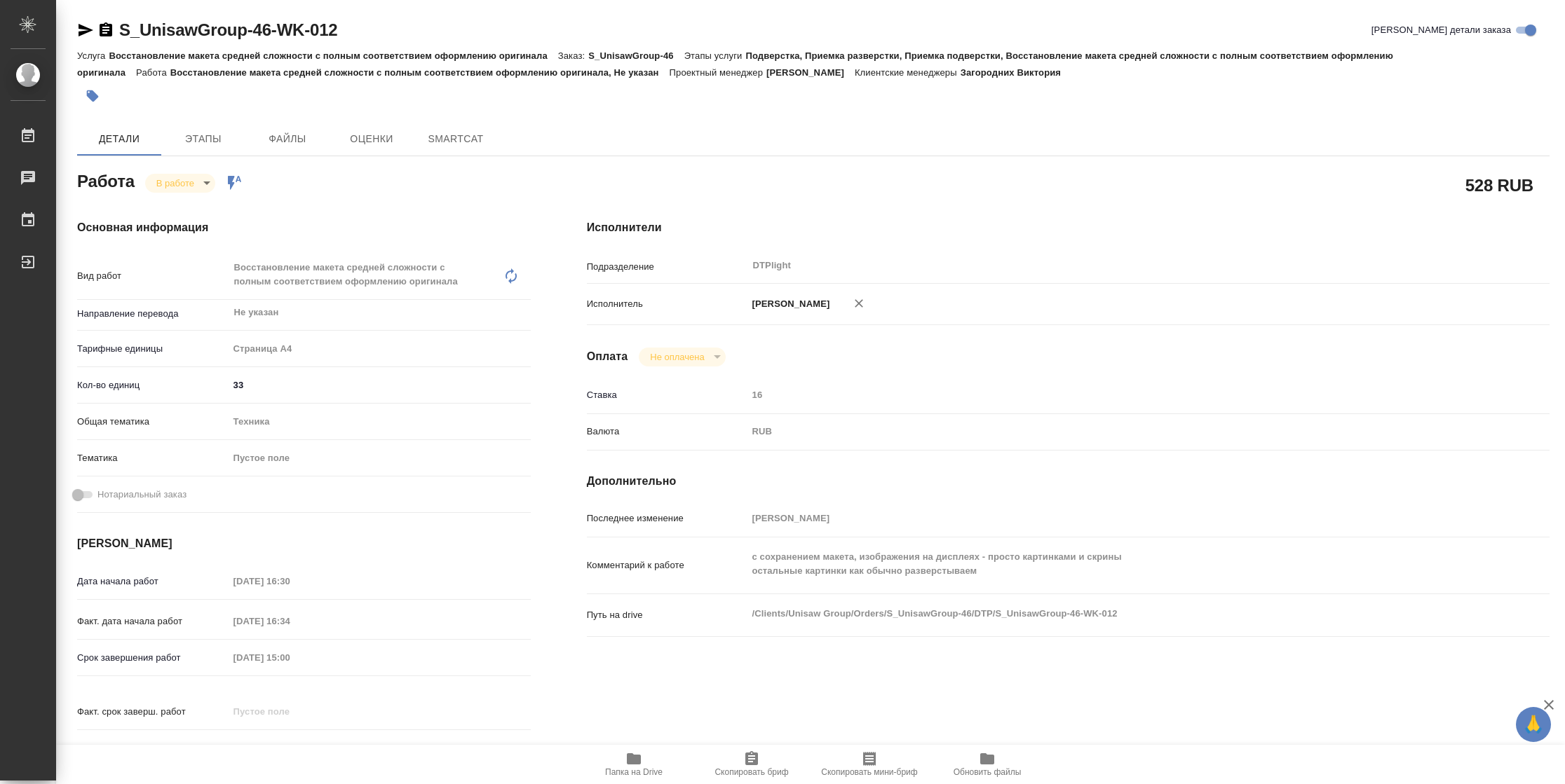
type textarea "x"
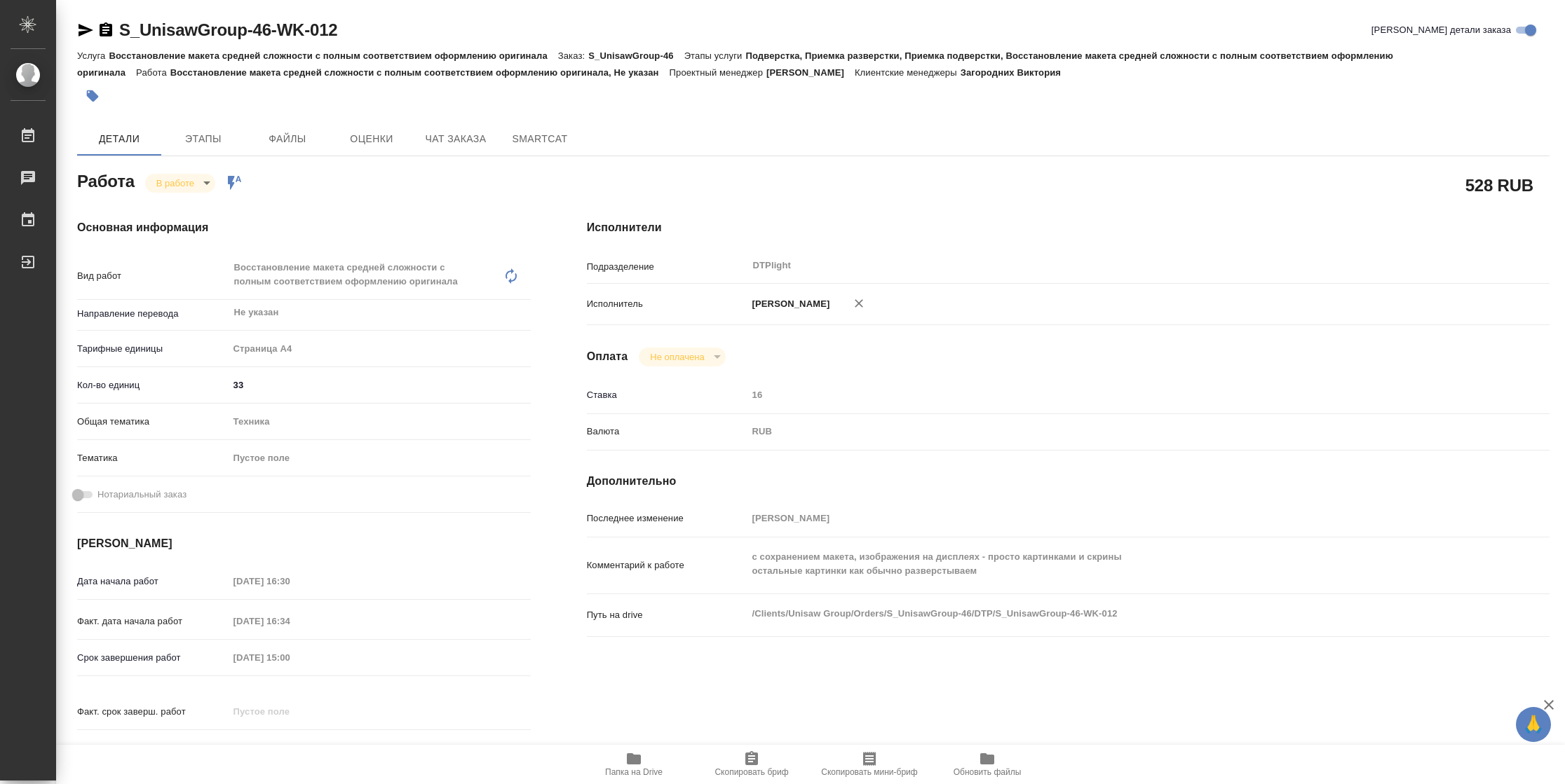
type textarea "x"
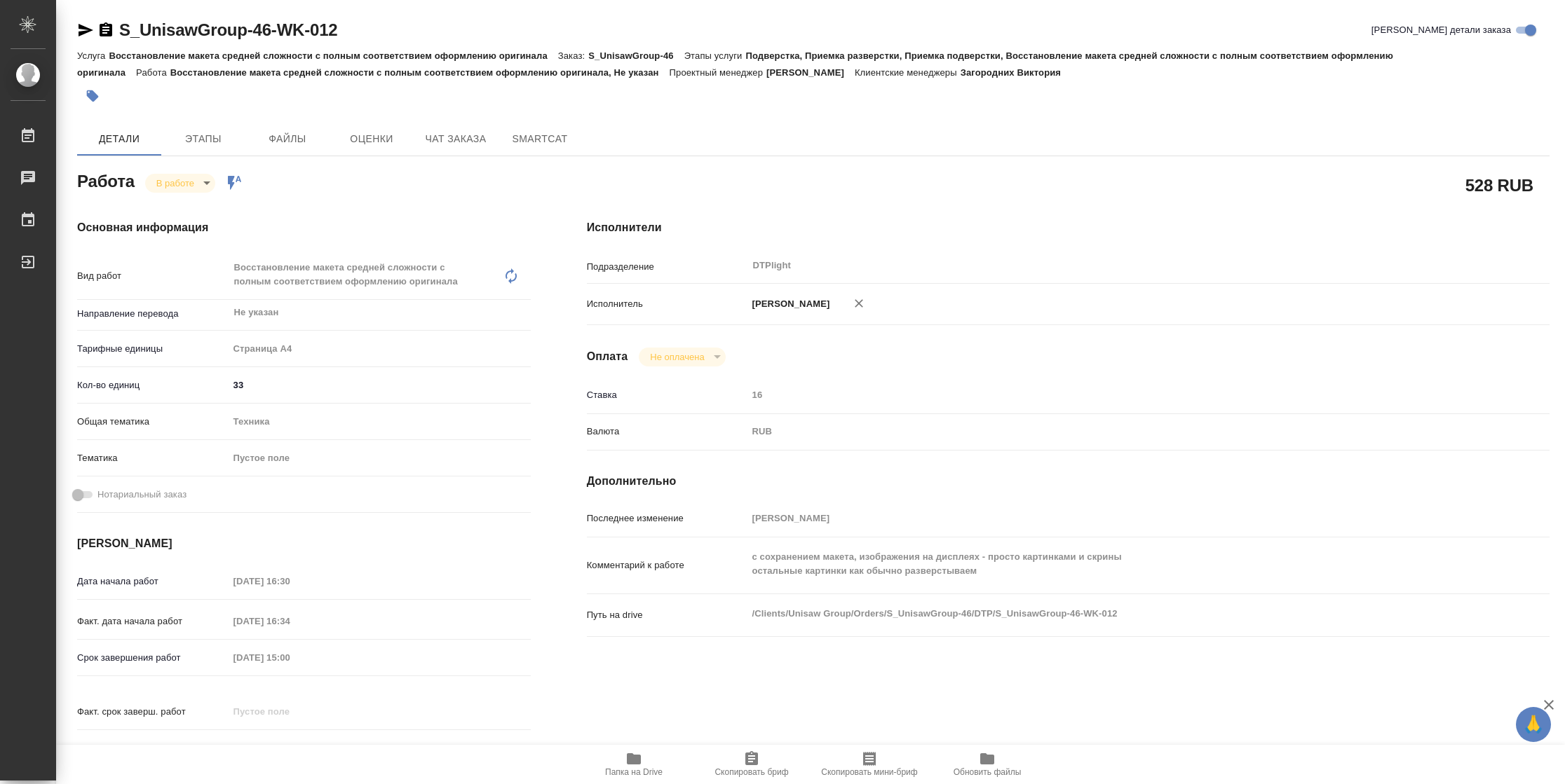
click at [647, 769] on span "Папка на Drive" at bounding box center [634, 772] width 57 height 10
type textarea "x"
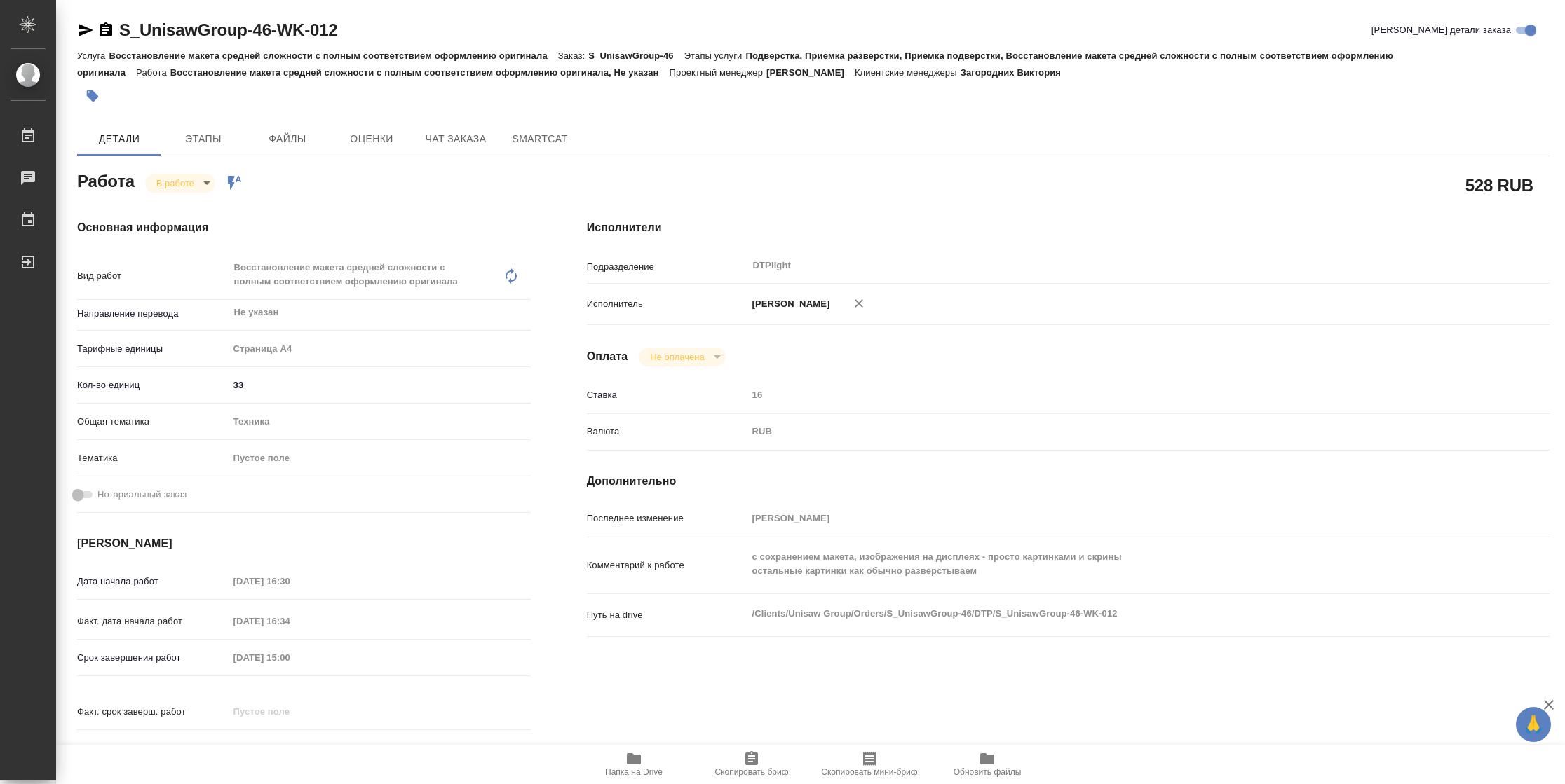
type textarea "x"
click at [167, 175] on body "🙏 .cls-1 fill:#fff; AWATERA [PERSON_NAME] 2 Чаты График Выйти S_UnisawGroup-46-…" at bounding box center [782, 392] width 1565 height 784
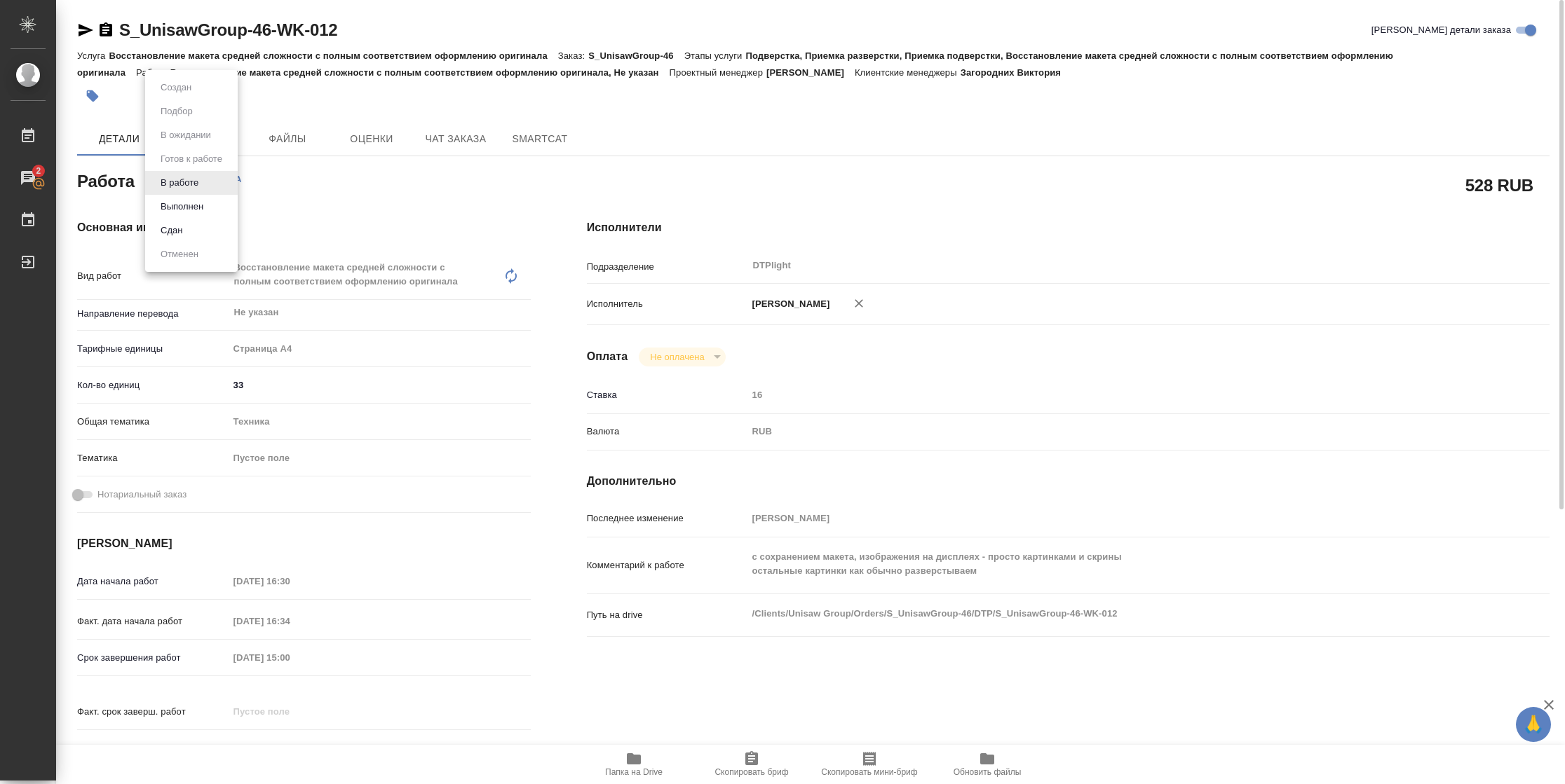
click at [175, 198] on li "Выполнен" at bounding box center [191, 207] width 92 height 24
type textarea "x"
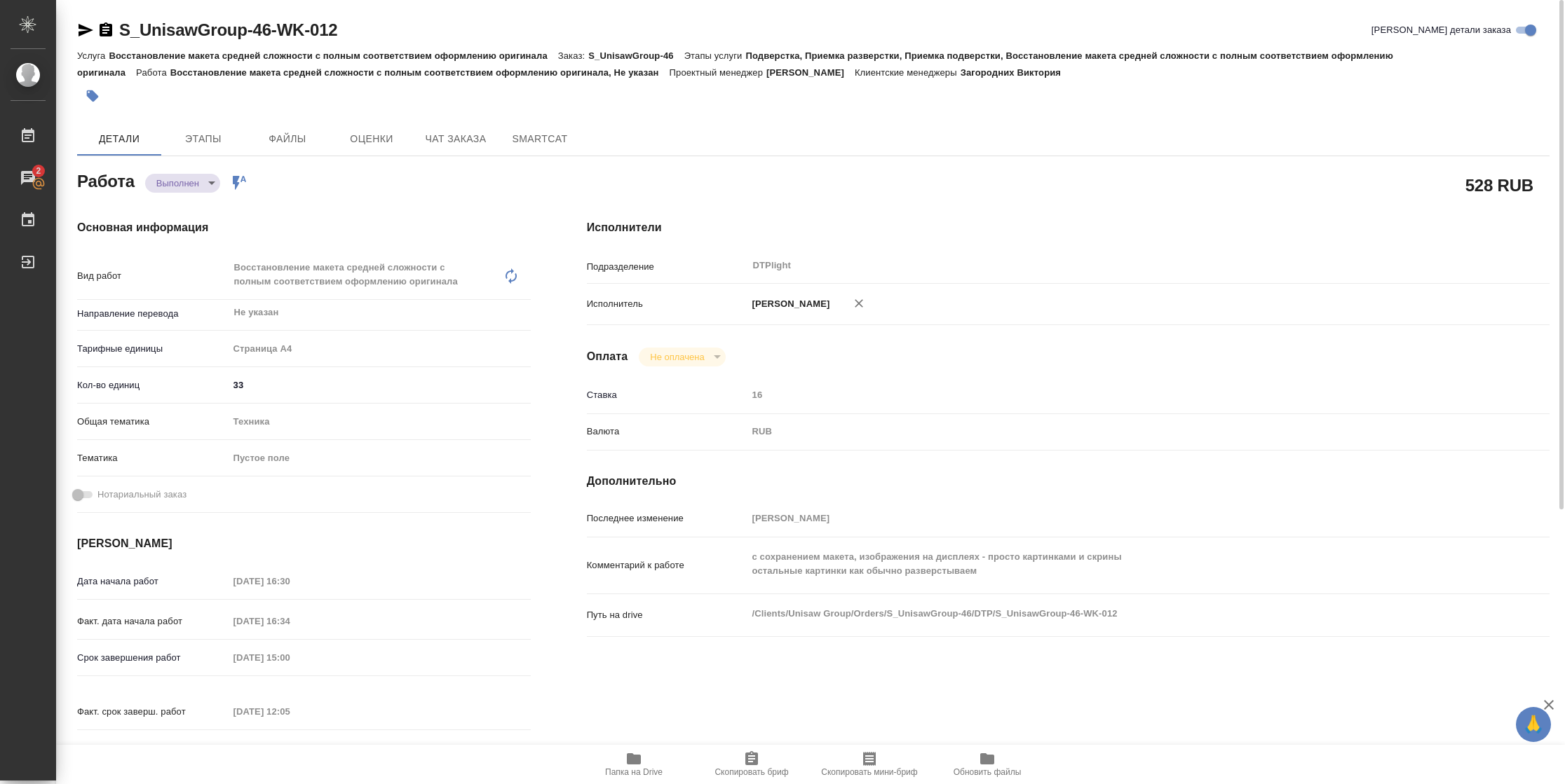
type textarea "x"
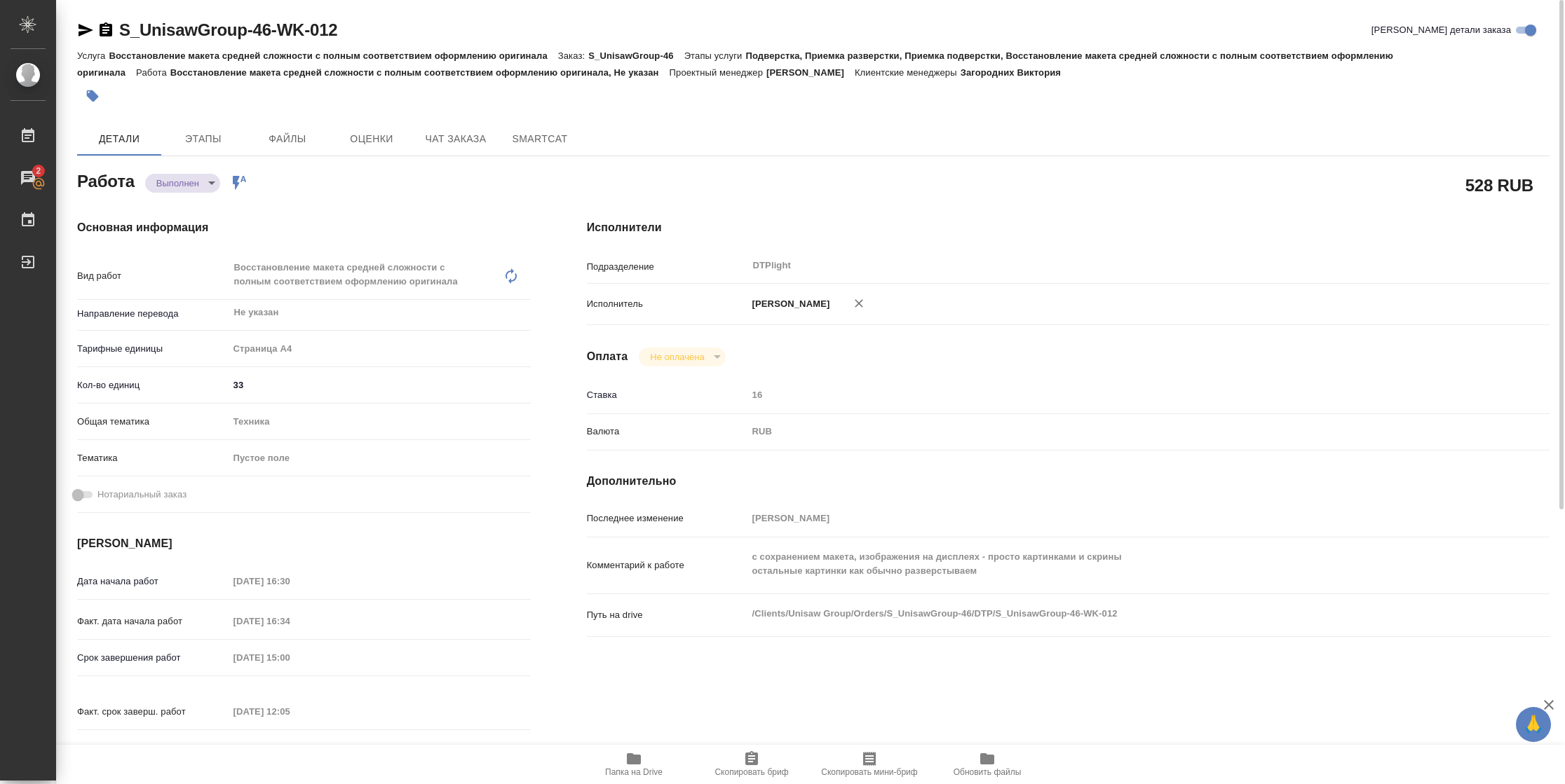
type textarea "x"
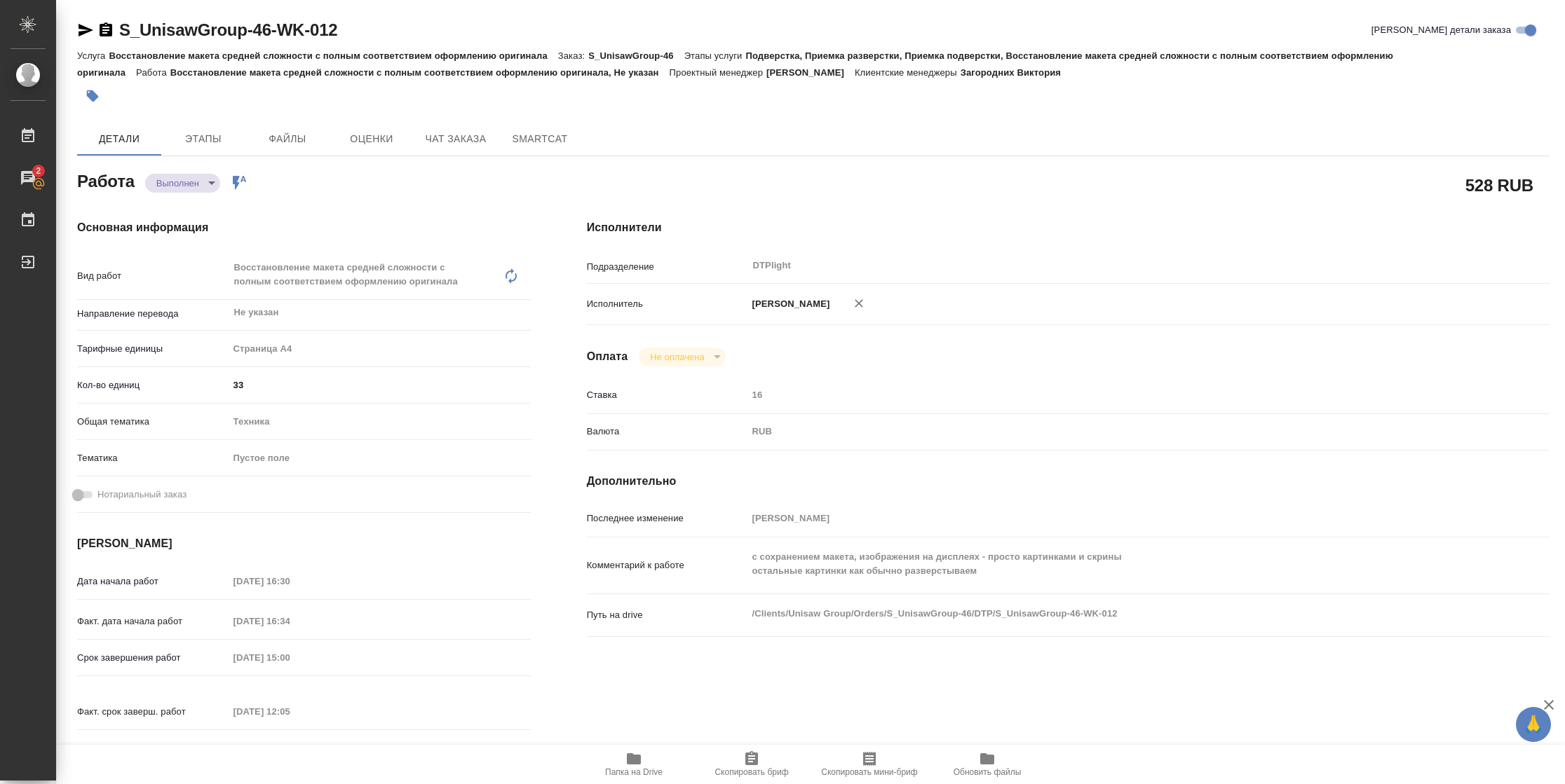
type textarea "x"
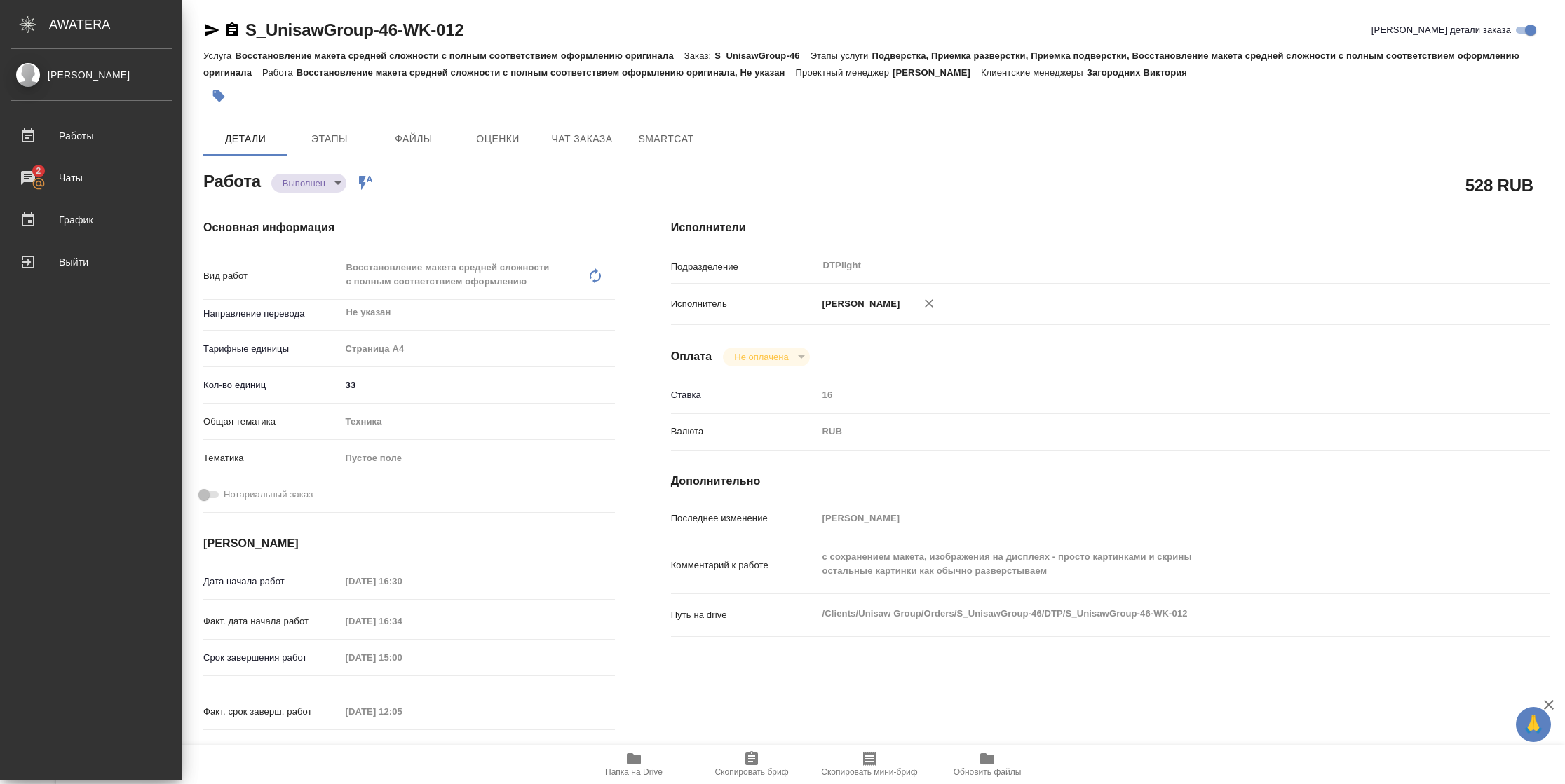
type textarea "x"
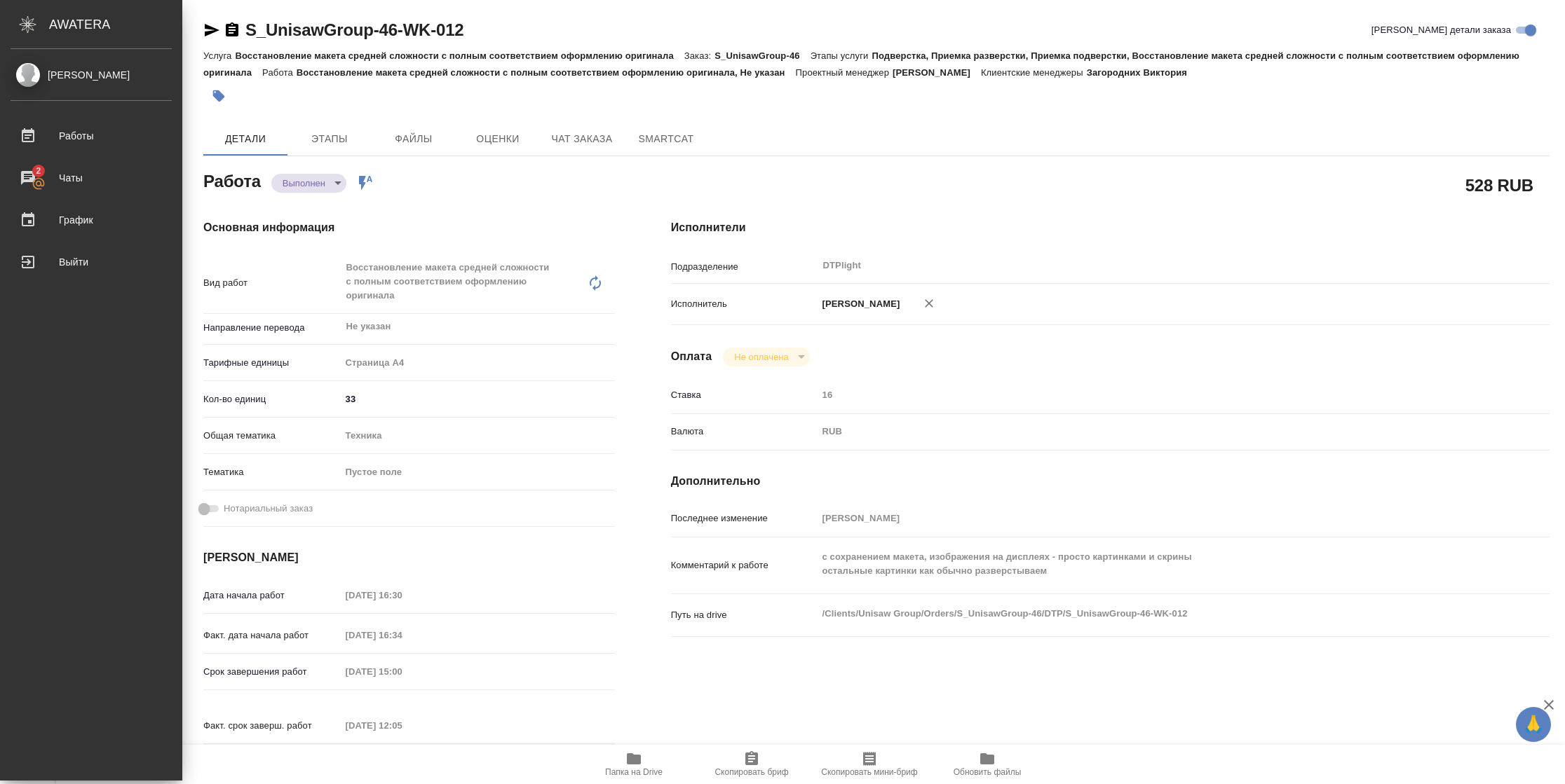
type textarea "x"
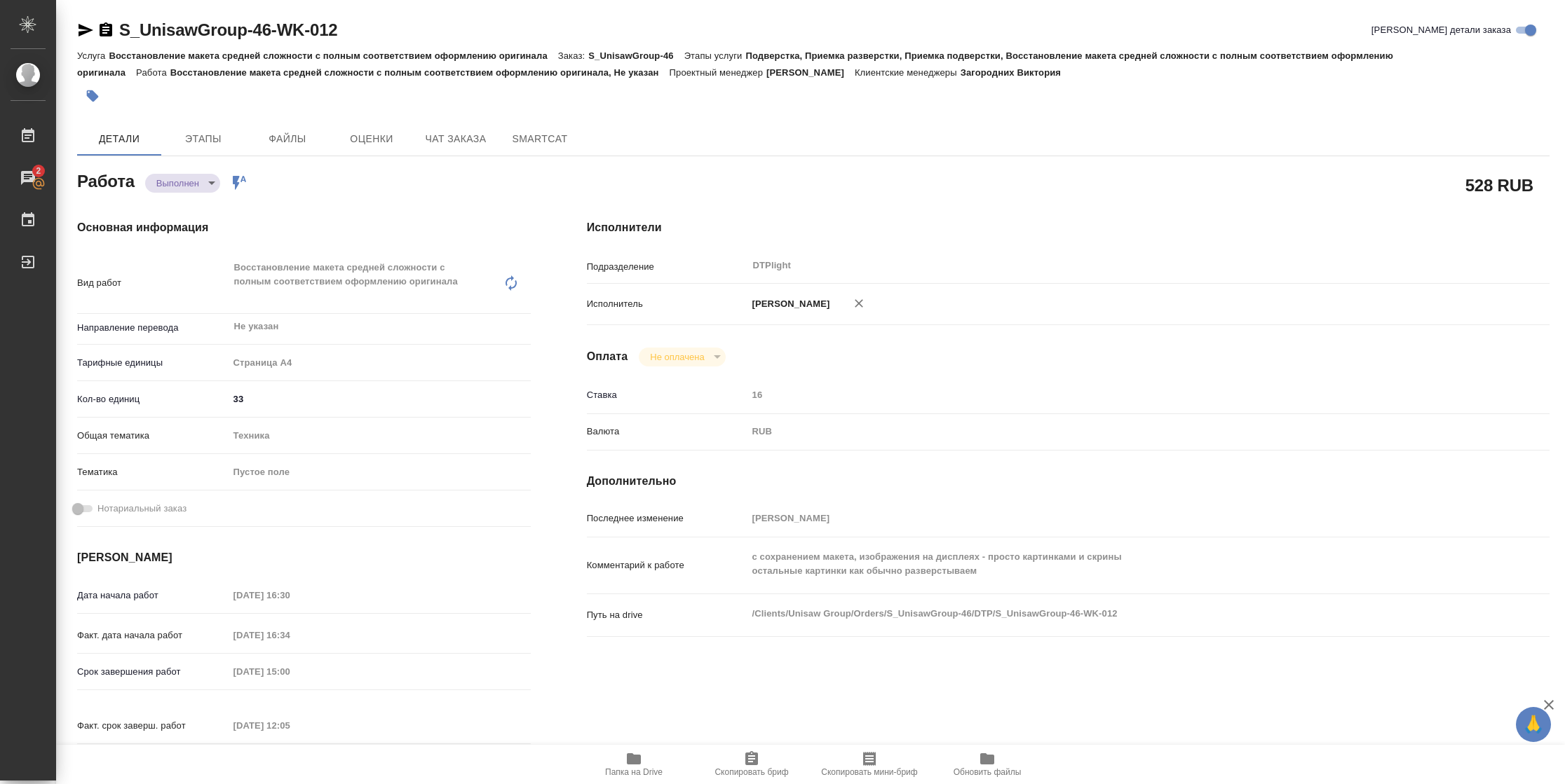
click at [81, 30] on icon "button" at bounding box center [85, 30] width 17 height 17
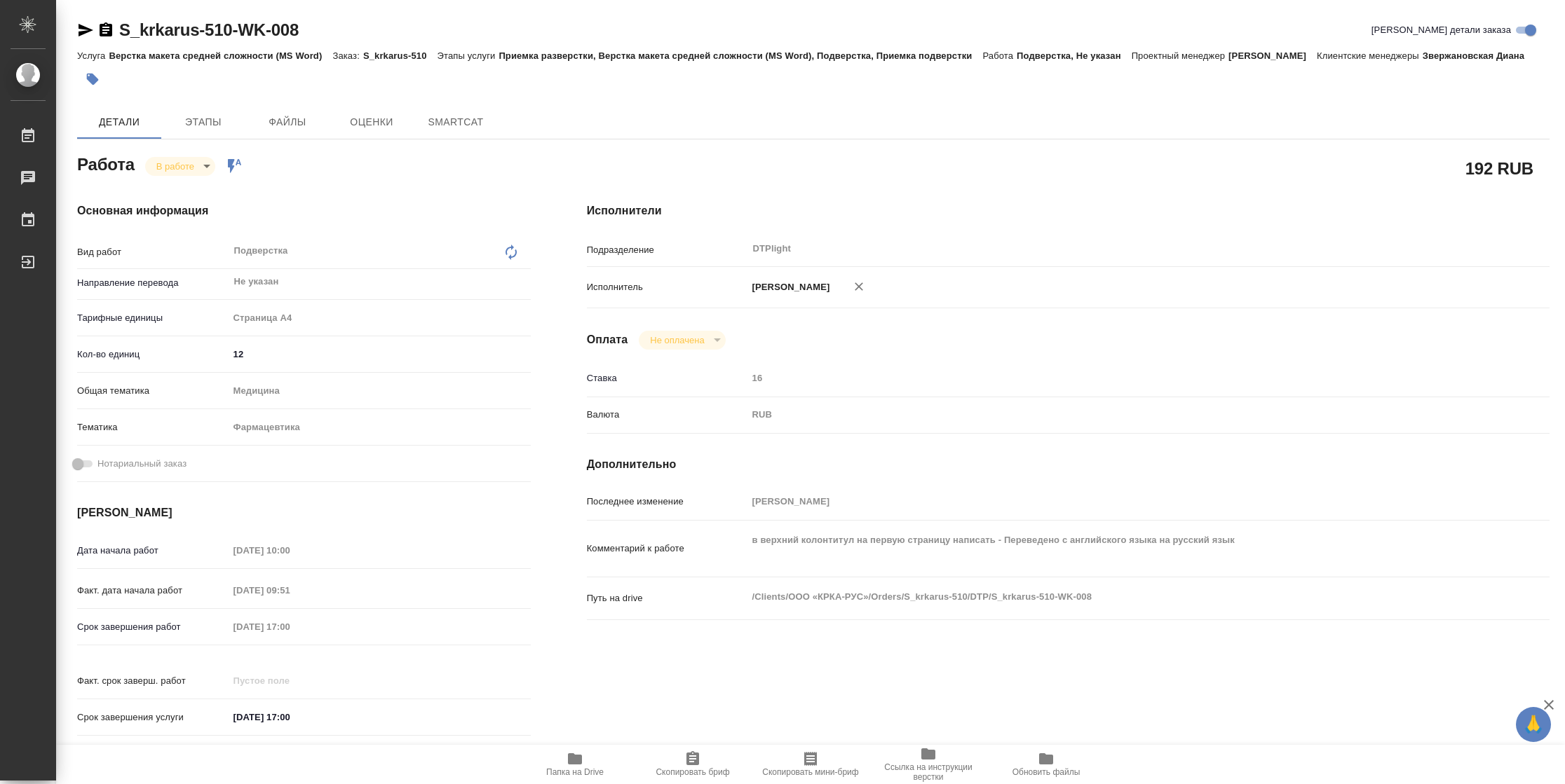
type textarea "x"
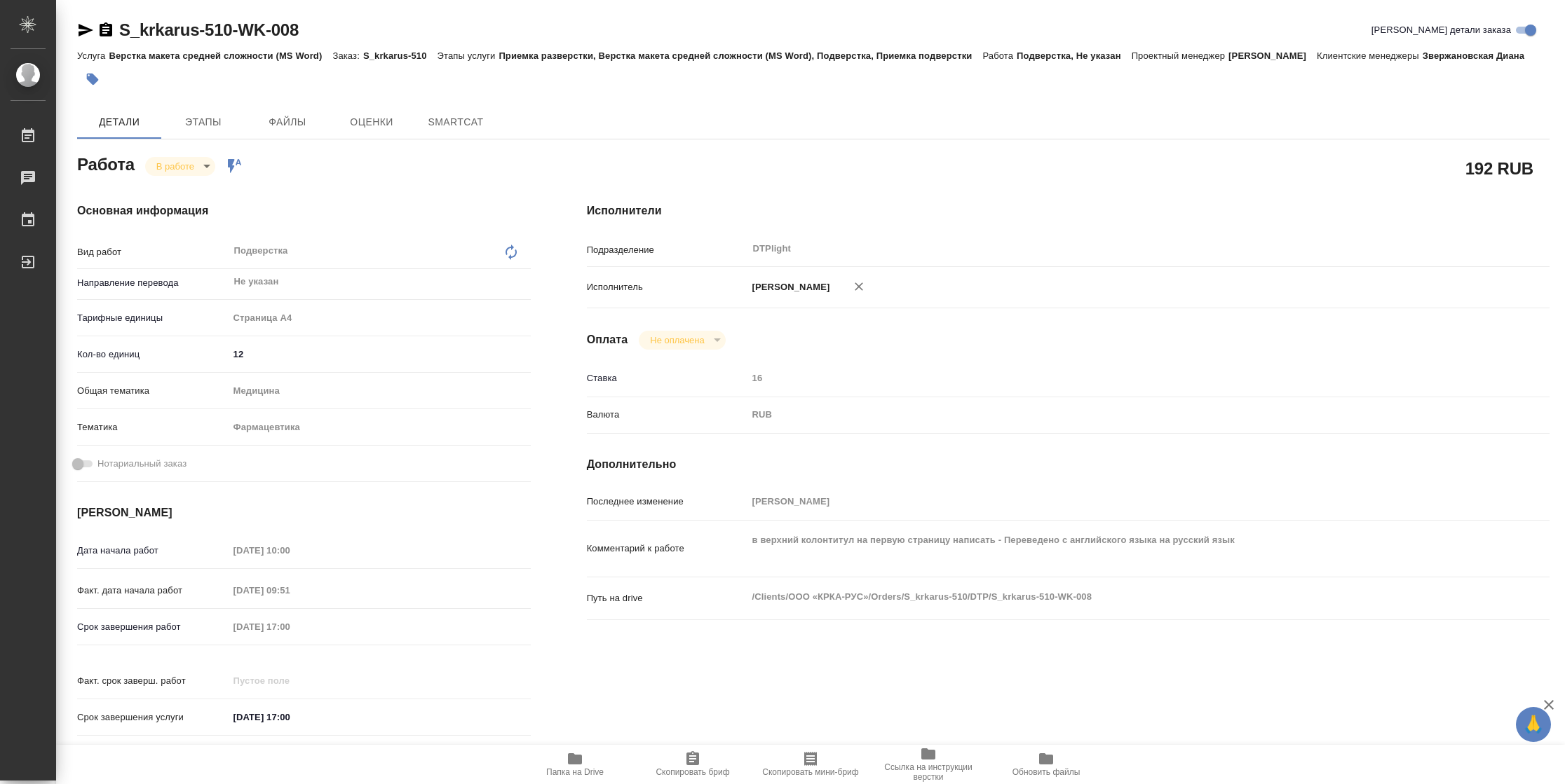
type textarea "x"
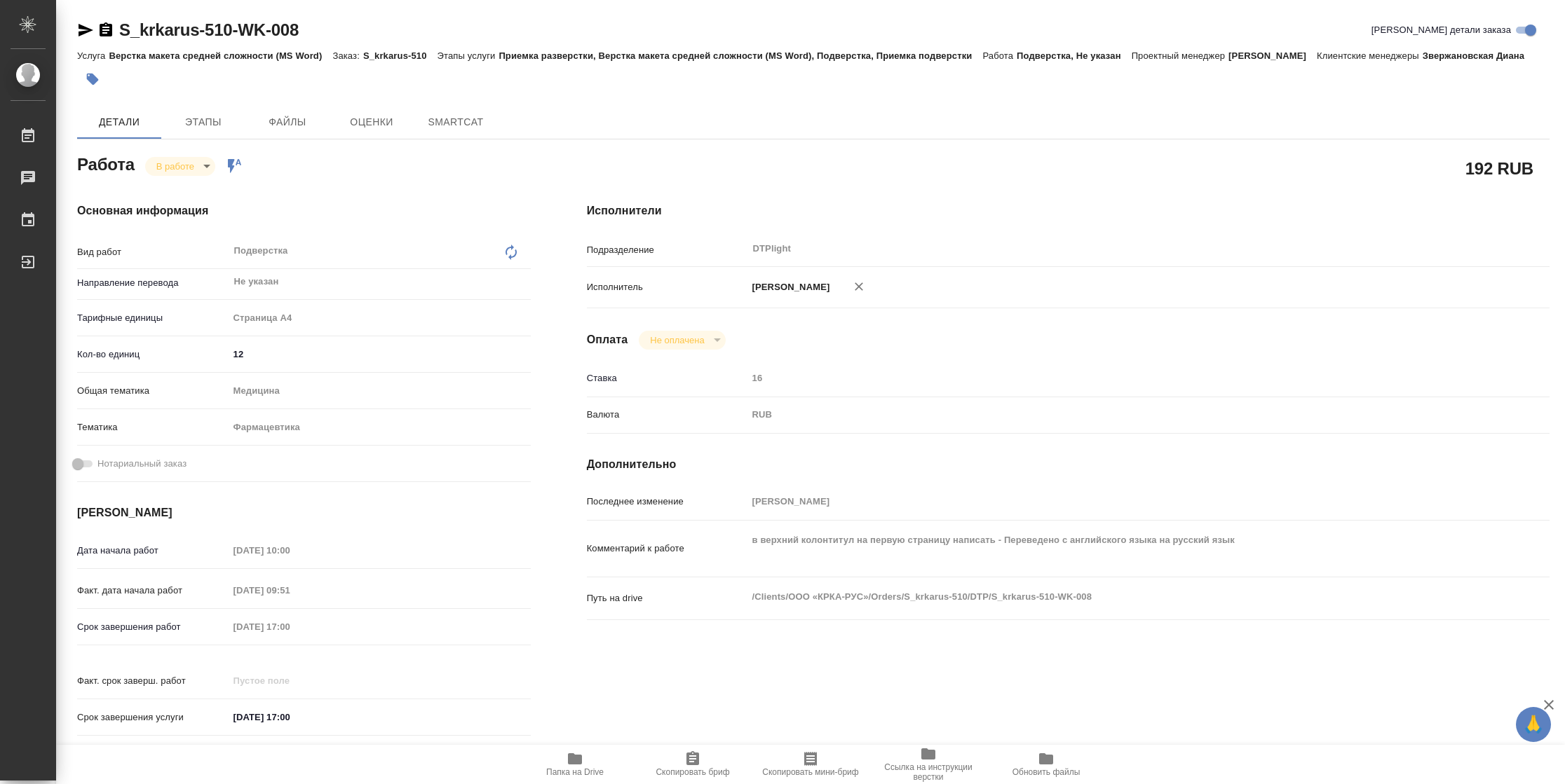
type textarea "x"
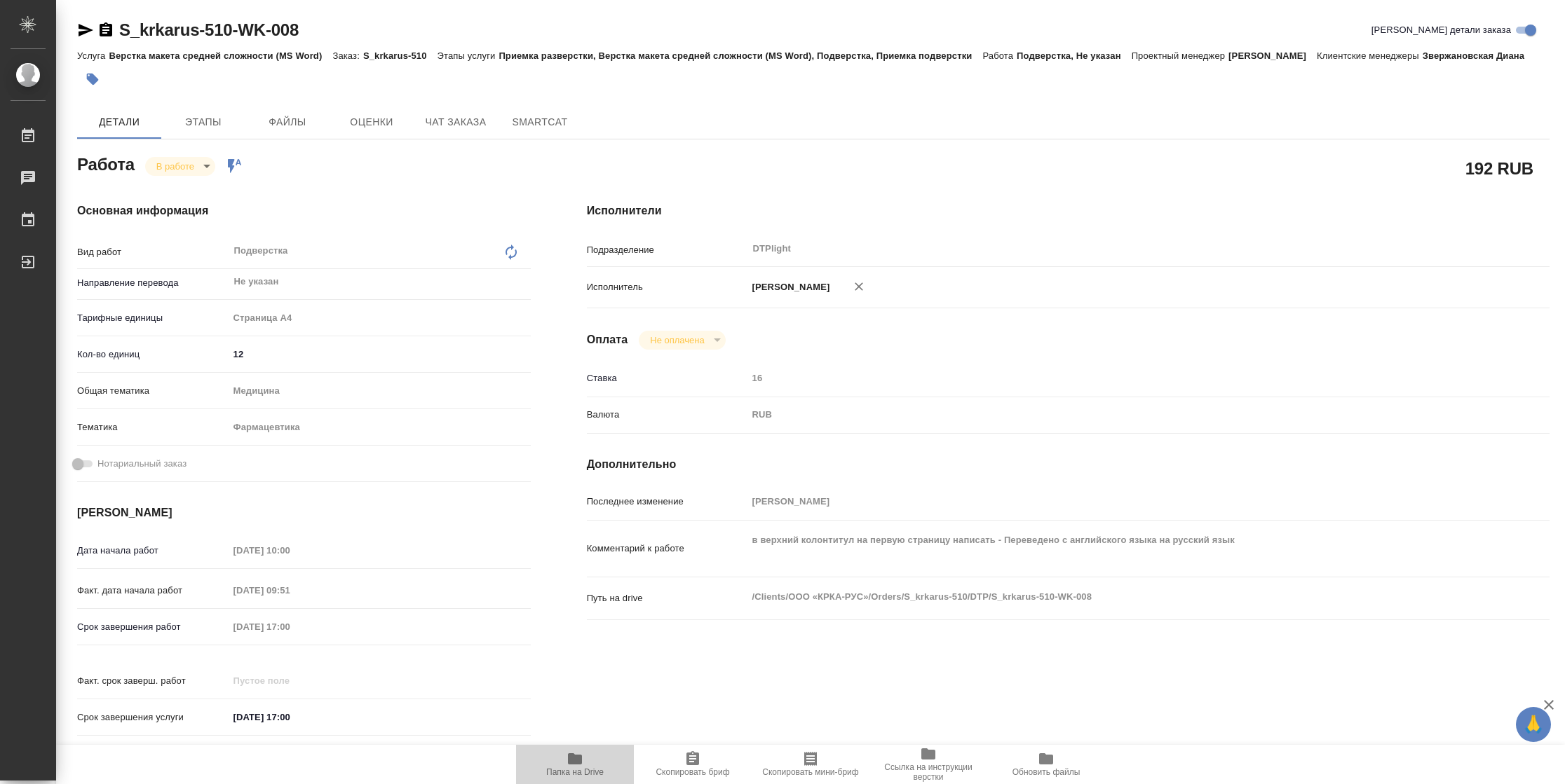
click at [587, 762] on span "Папка на Drive" at bounding box center [575, 764] width 101 height 27
type textarea "x"
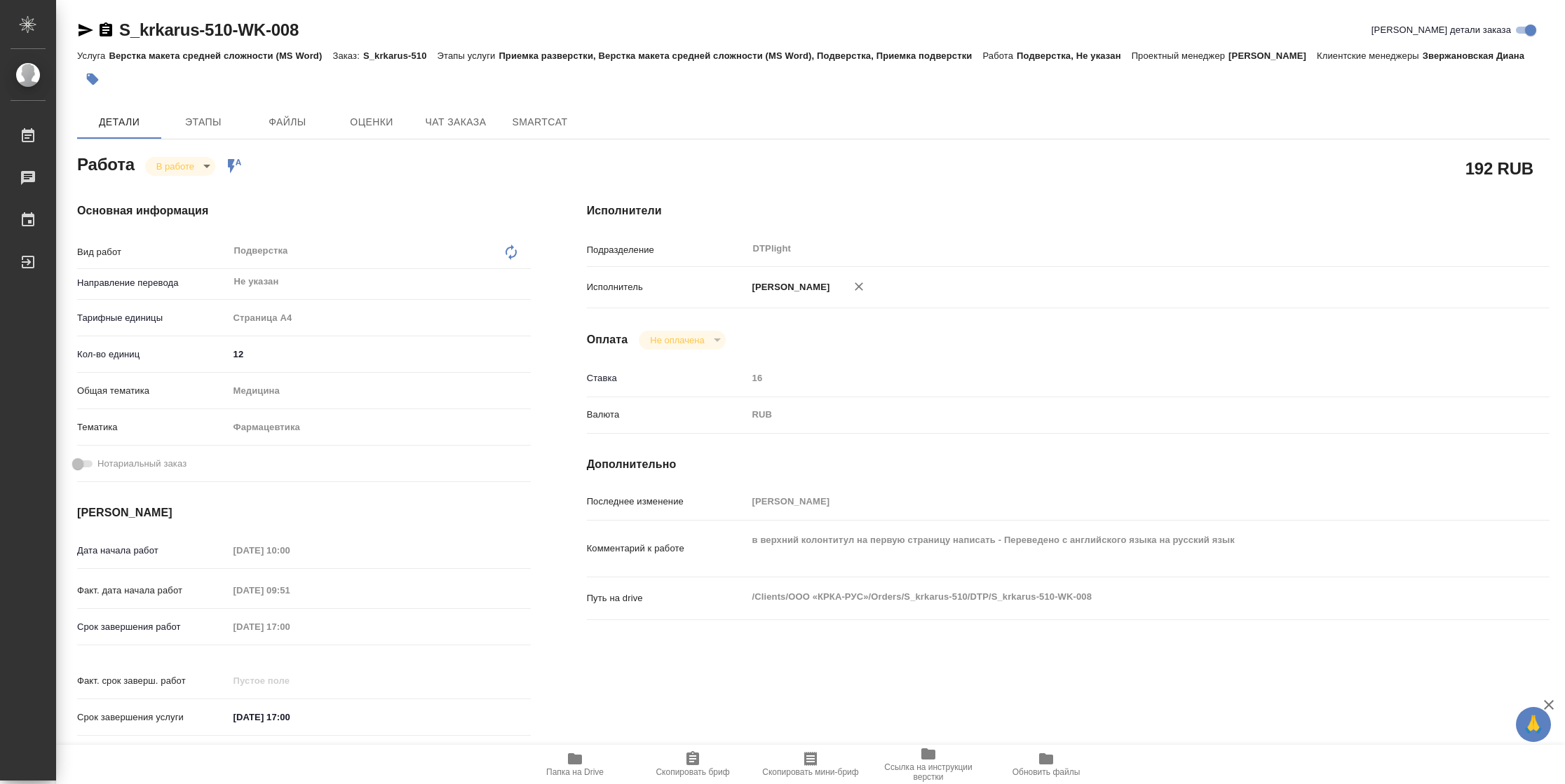
type textarea "x"
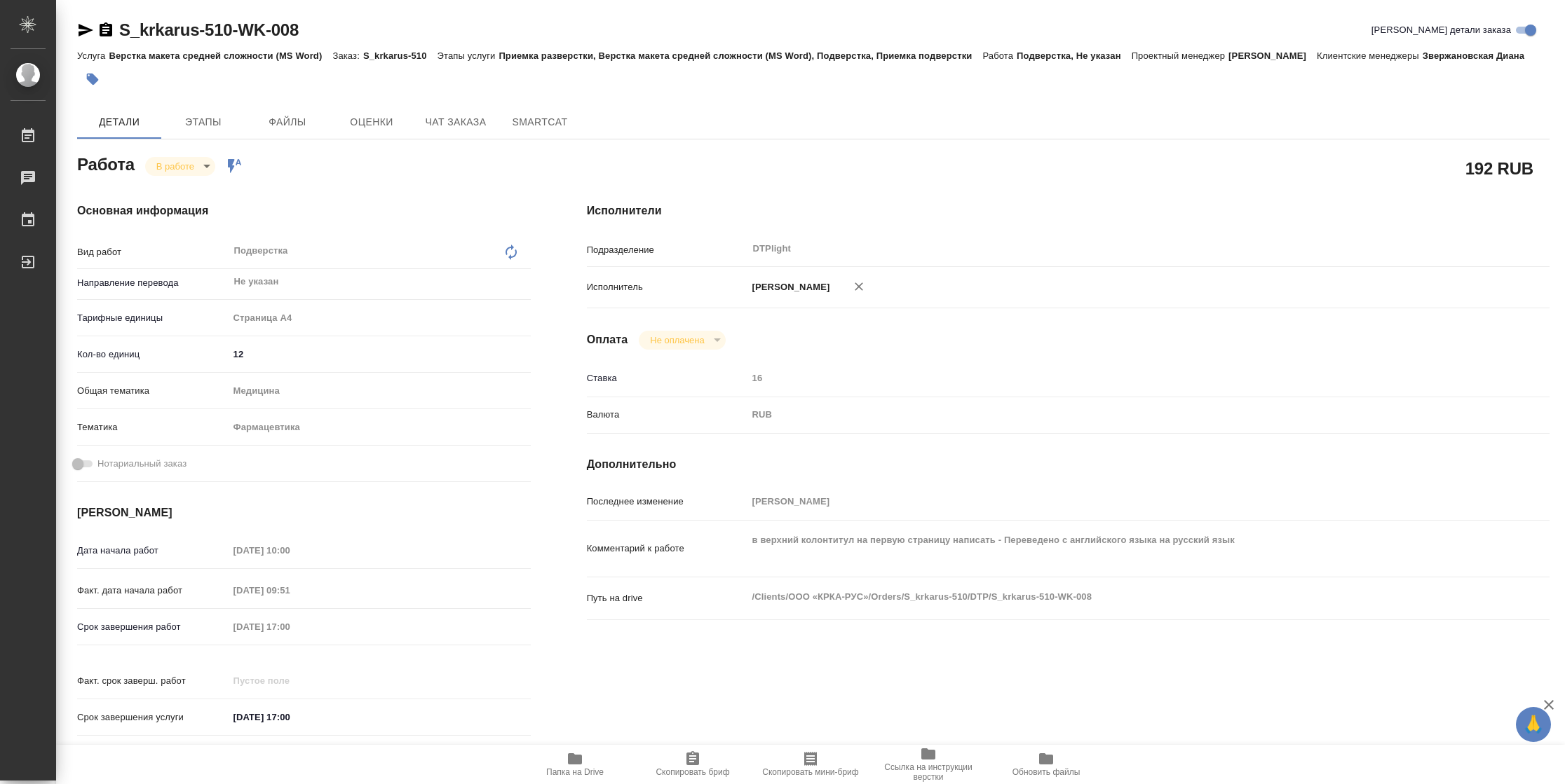
type textarea "x"
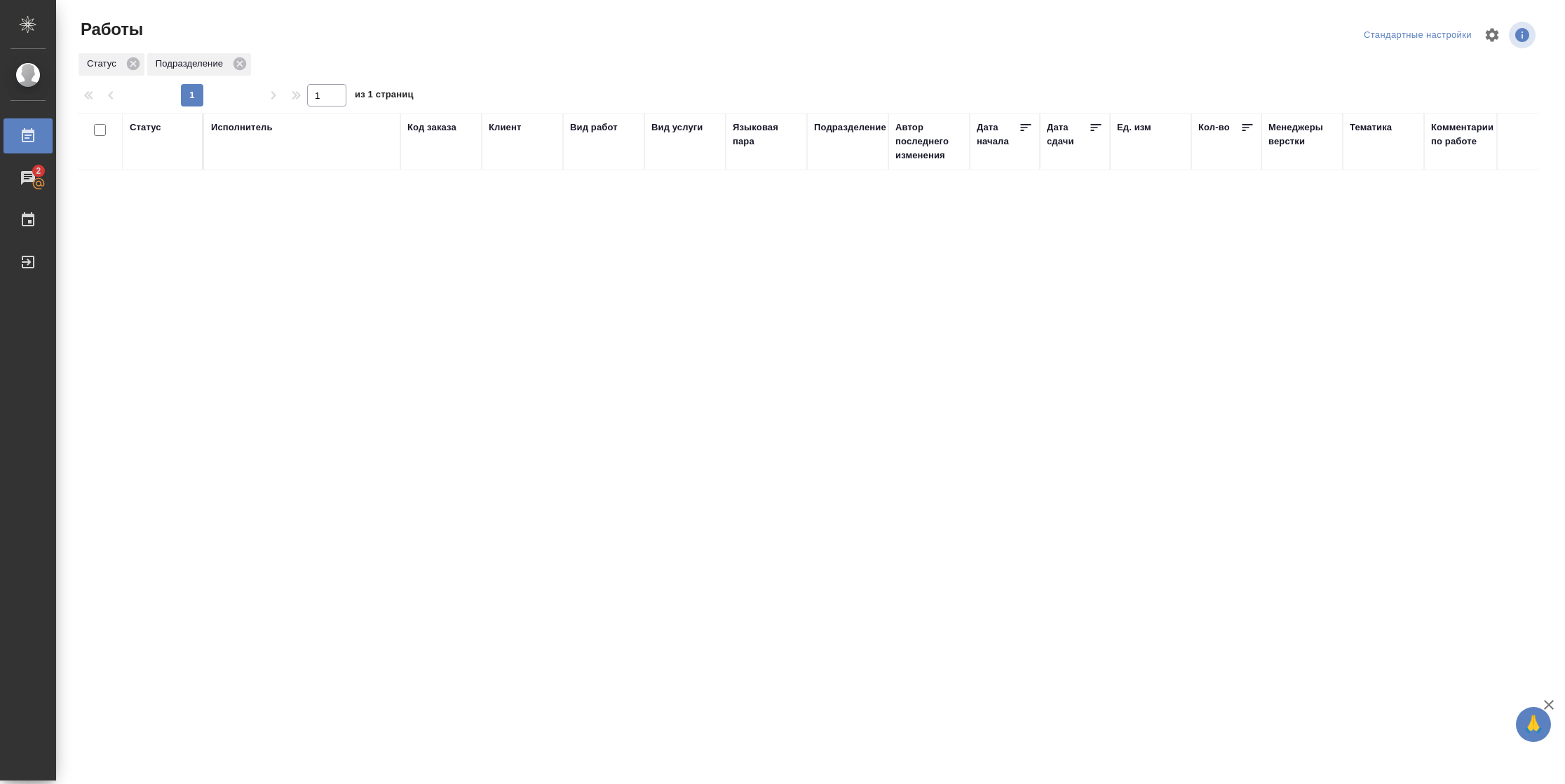
click at [149, 125] on div "Статус" at bounding box center [145, 127] width 31 height 14
click at [166, 185] on div "Подбор Готов к работе" at bounding box center [150, 168] width 41 height 54
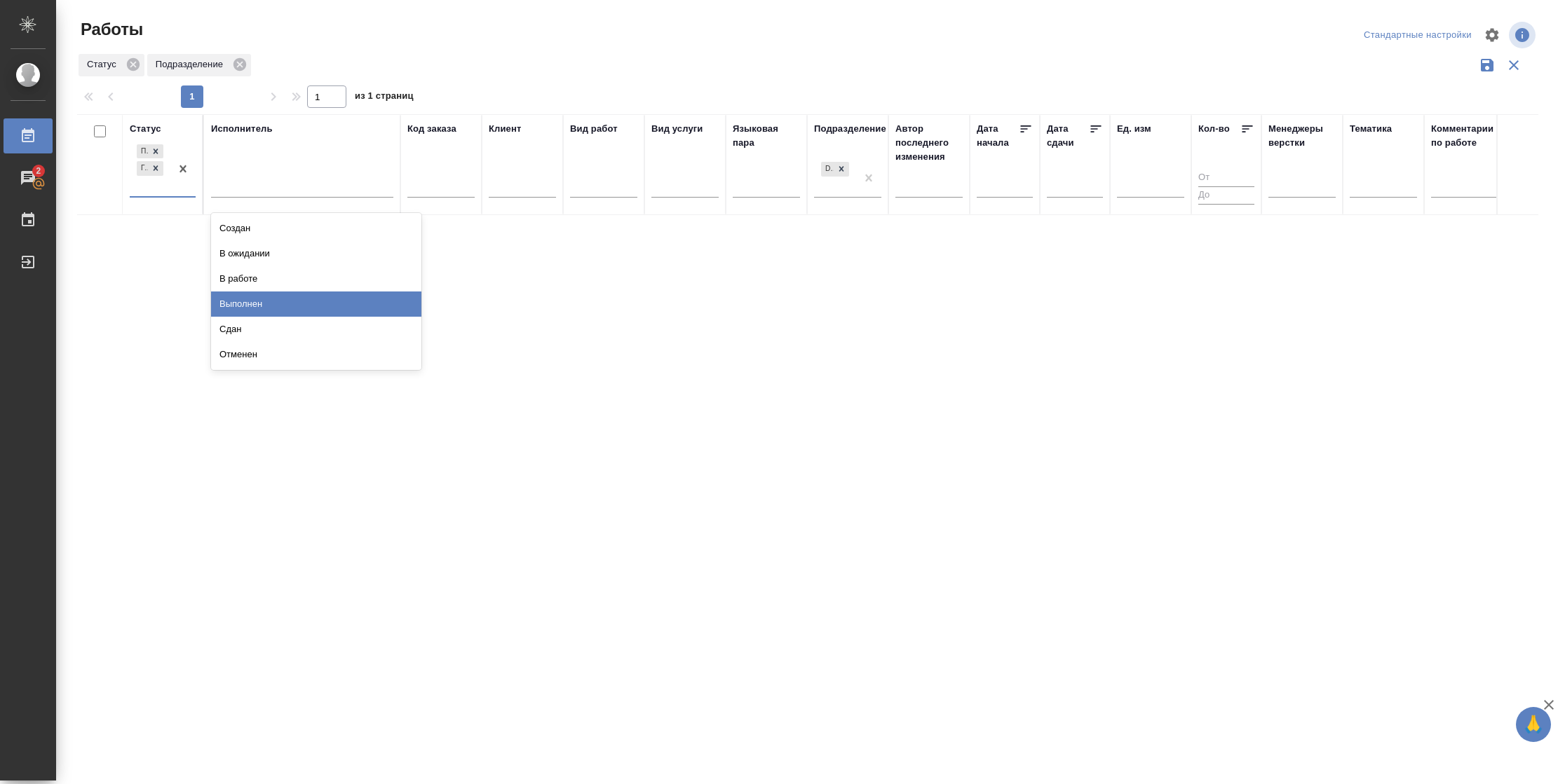
click at [231, 303] on div "Выполнен" at bounding box center [316, 304] width 211 height 25
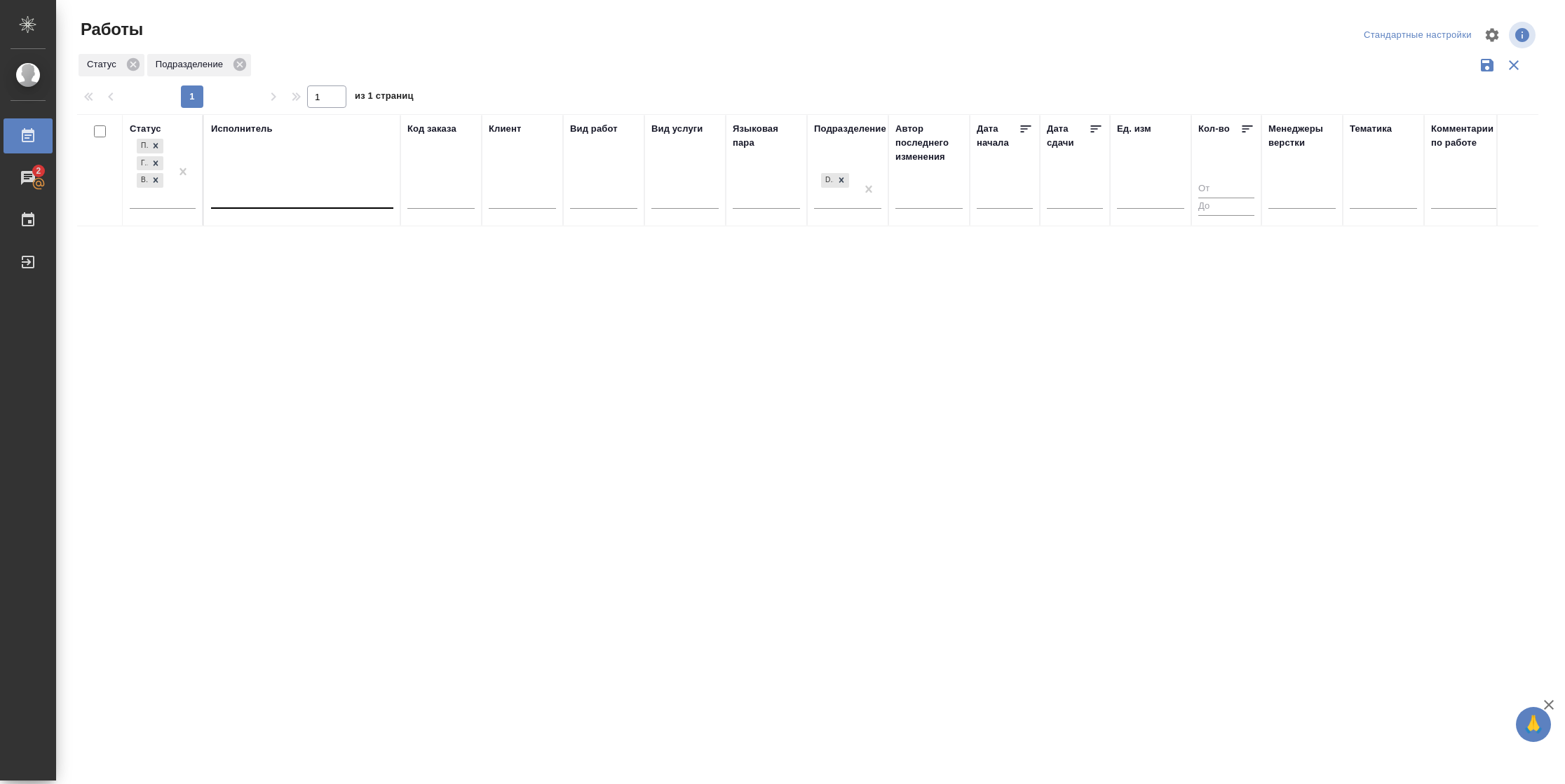
click at [280, 203] on div at bounding box center [301, 199] width 182 height 36
click at [281, 203] on div at bounding box center [301, 195] width 182 height 20
click at [281, 236] on div "Свои работы" at bounding box center [316, 239] width 211 height 25
click at [176, 201] on div at bounding box center [182, 172] width 25 height 72
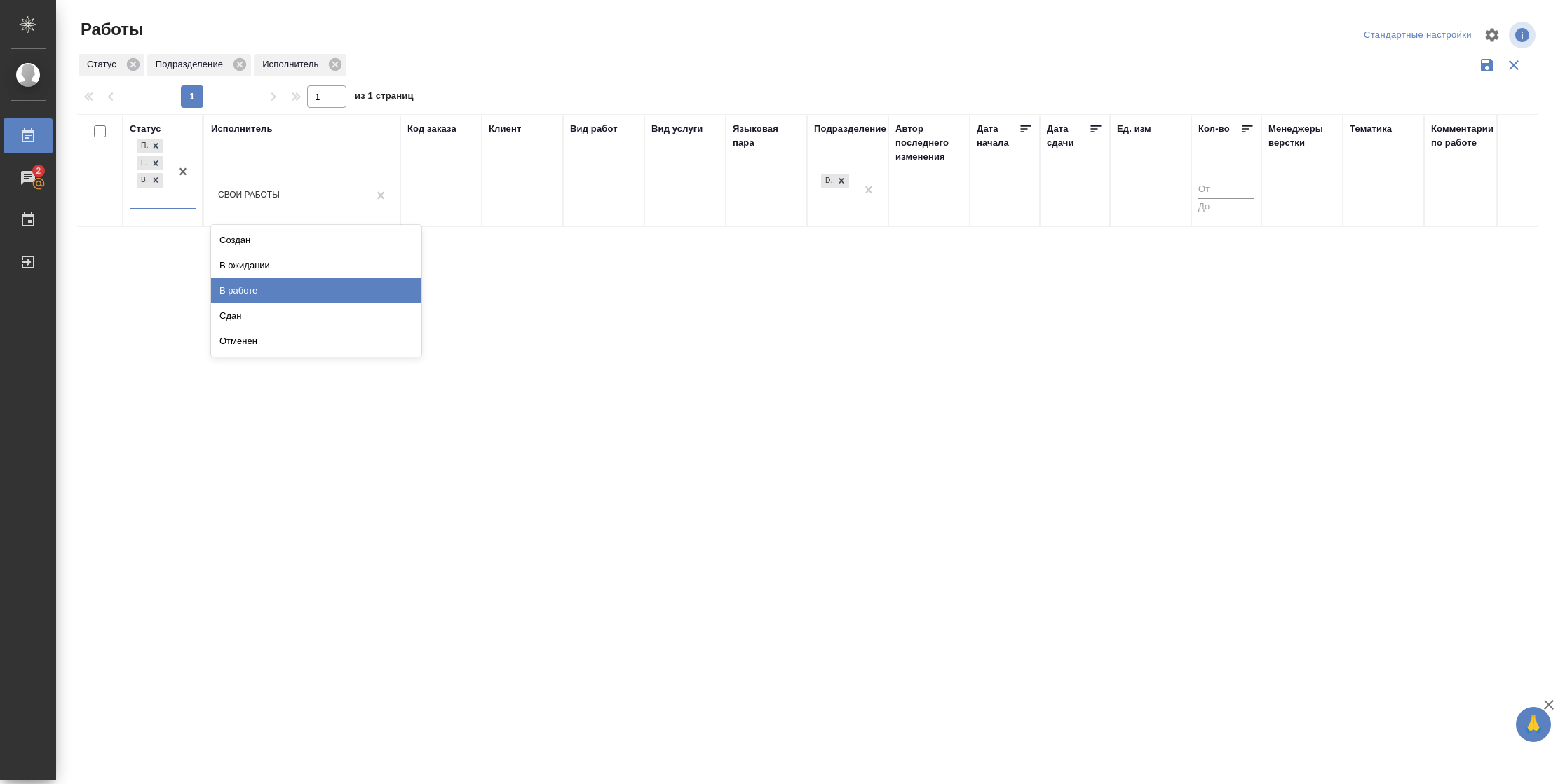
click at [253, 282] on div "В работе" at bounding box center [316, 290] width 211 height 25
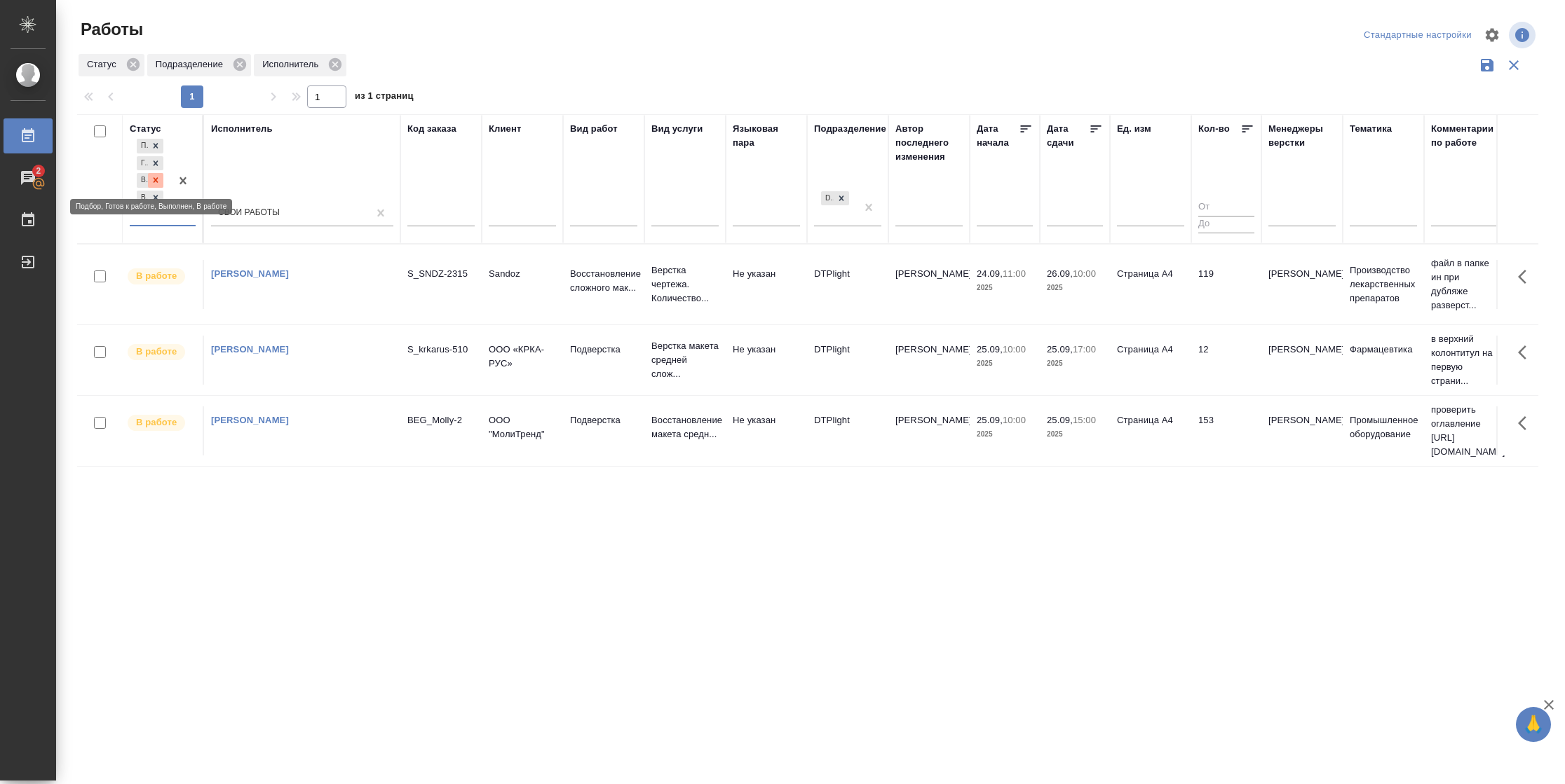
click at [159, 180] on icon at bounding box center [155, 180] width 10 height 10
